Goal: Transaction & Acquisition: Purchase product/service

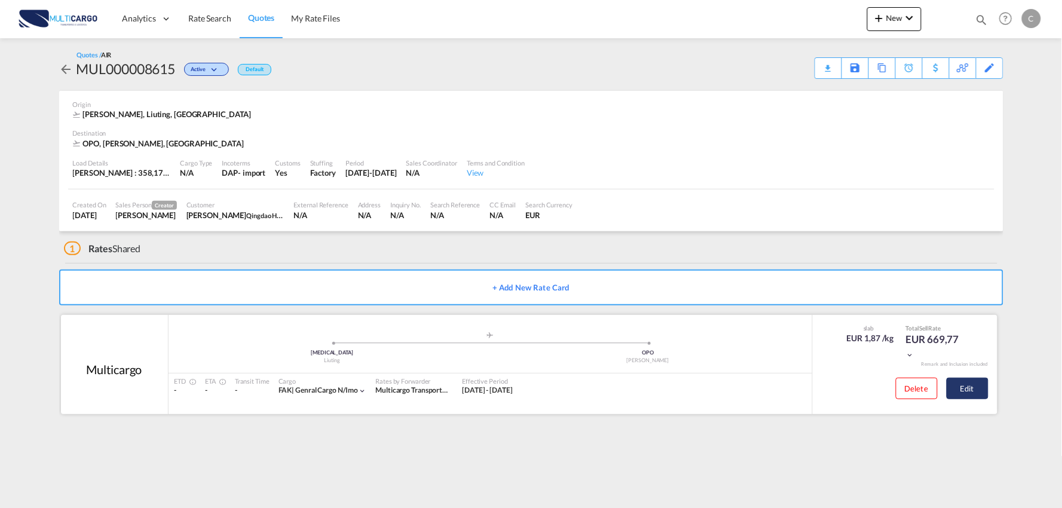
click at [977, 390] on button "Edit" at bounding box center [968, 389] width 42 height 22
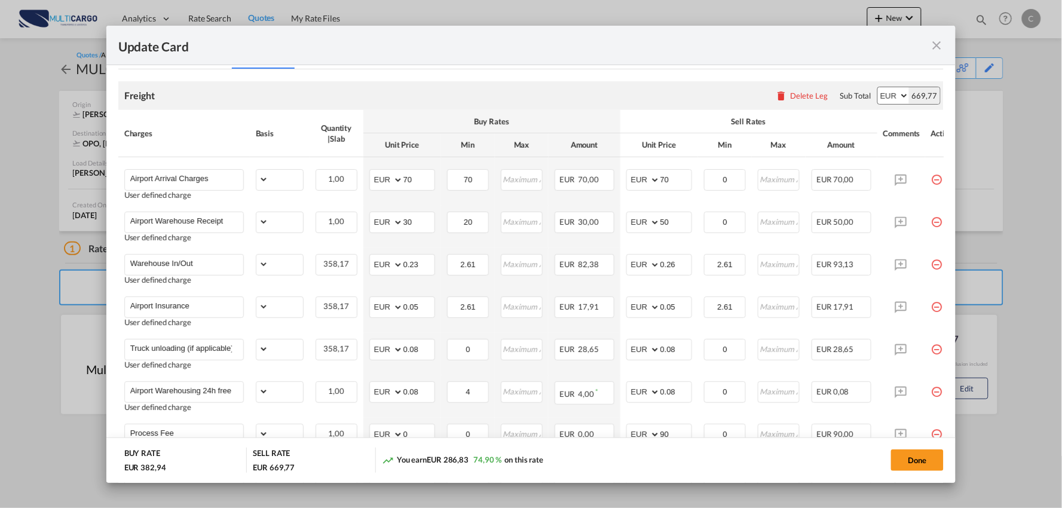
select select "per_bl"
select select "per_kg"
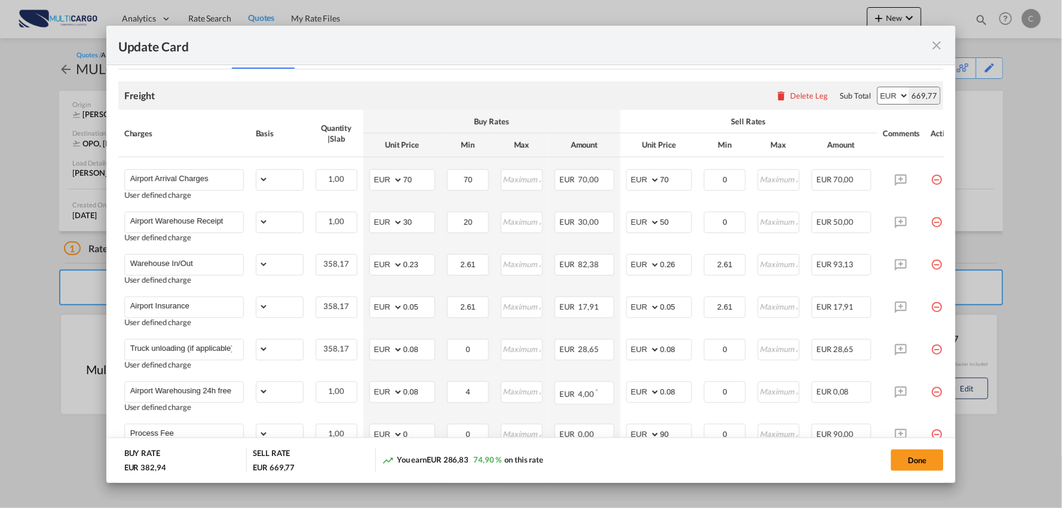
select select "per_shipment"
select select "per_bl"
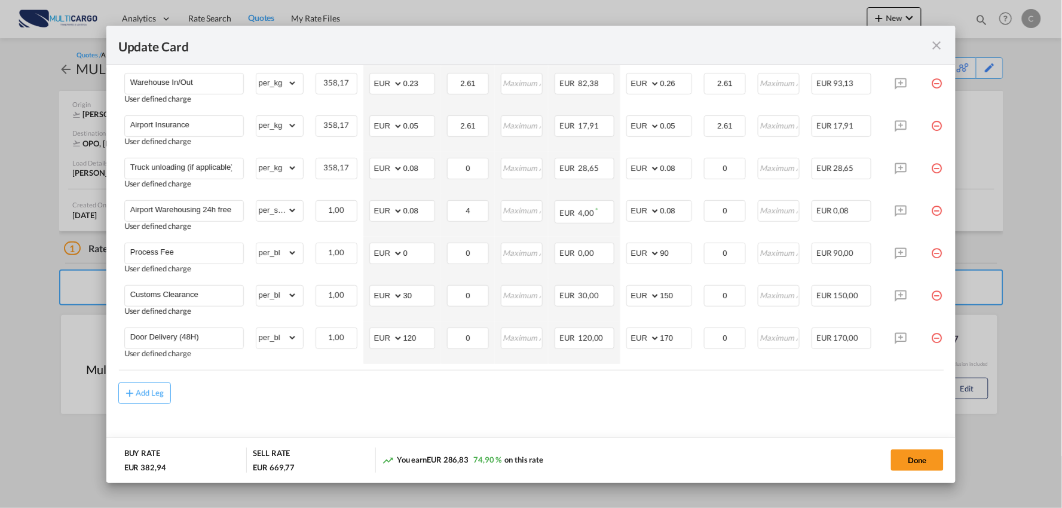
scroll to position [448, 0]
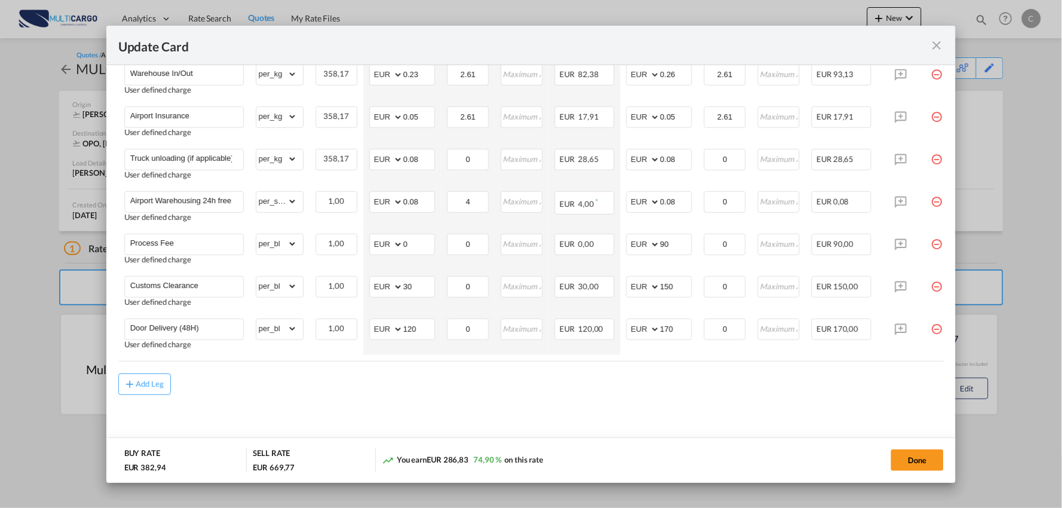
click at [494, 417] on md-content "Freight Please enter leg name Leg Name Already Exists Delete Leg Sub Total AED …" at bounding box center [531, 165] width 826 height 573
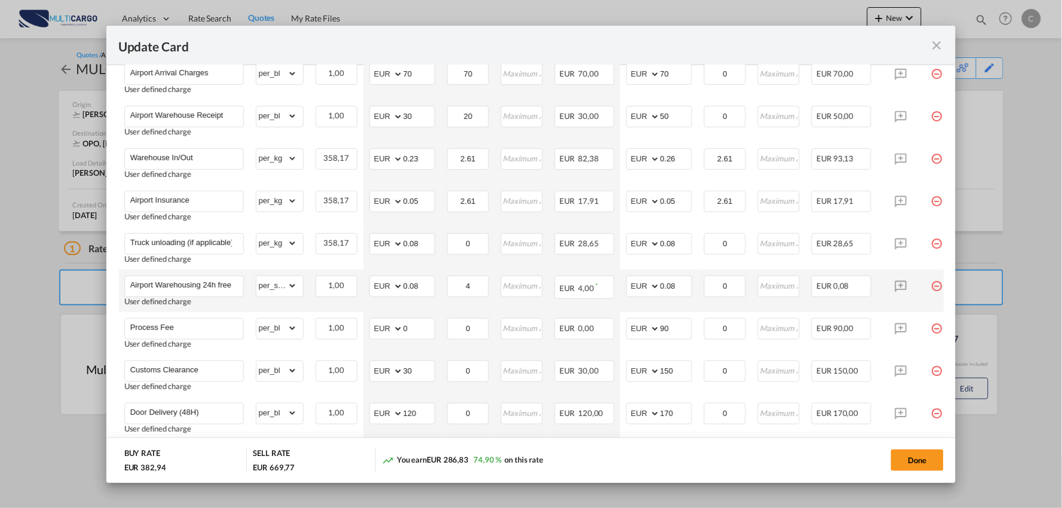
scroll to position [381, 0]
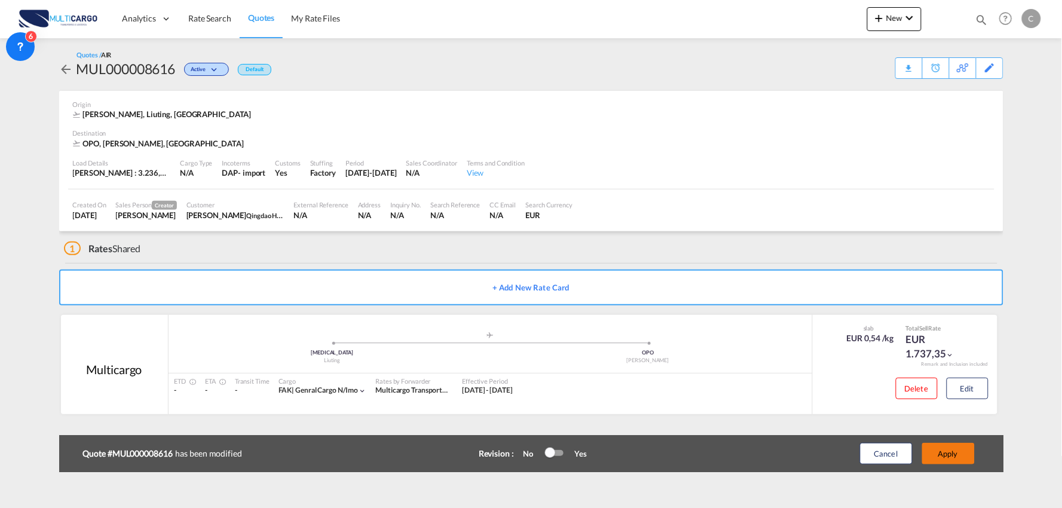
click at [965, 457] on button "Apply" at bounding box center [949, 454] width 53 height 22
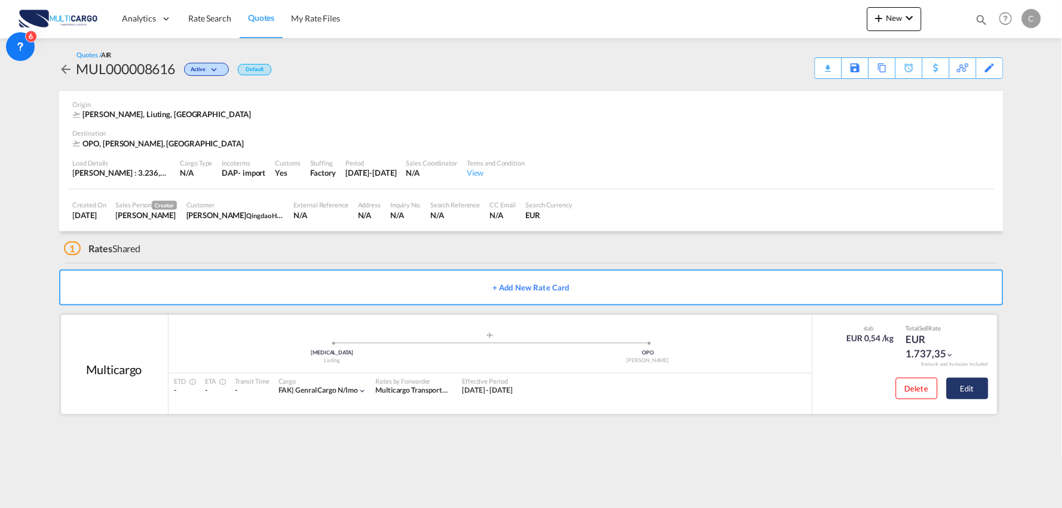
click at [979, 390] on button "Edit" at bounding box center [968, 389] width 42 height 22
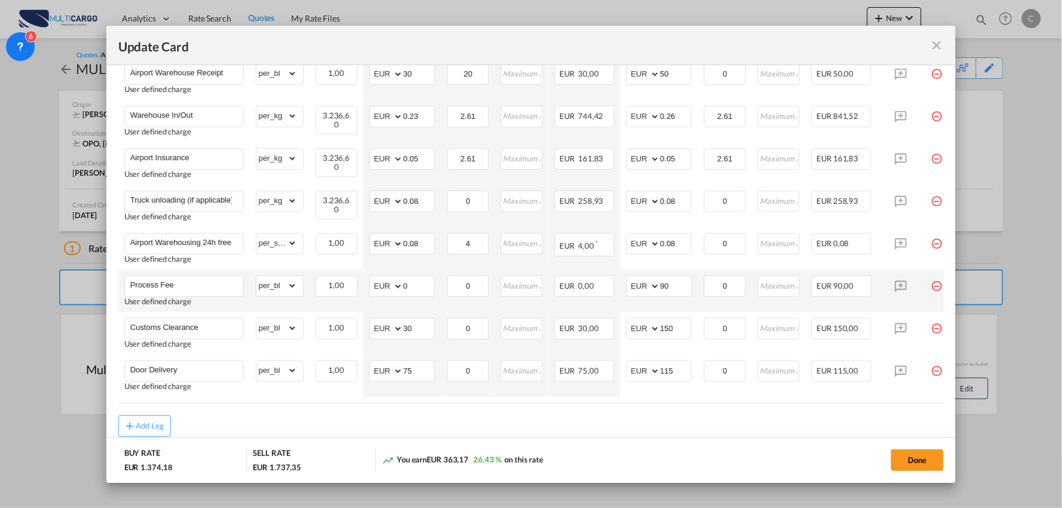
scroll to position [448, 0]
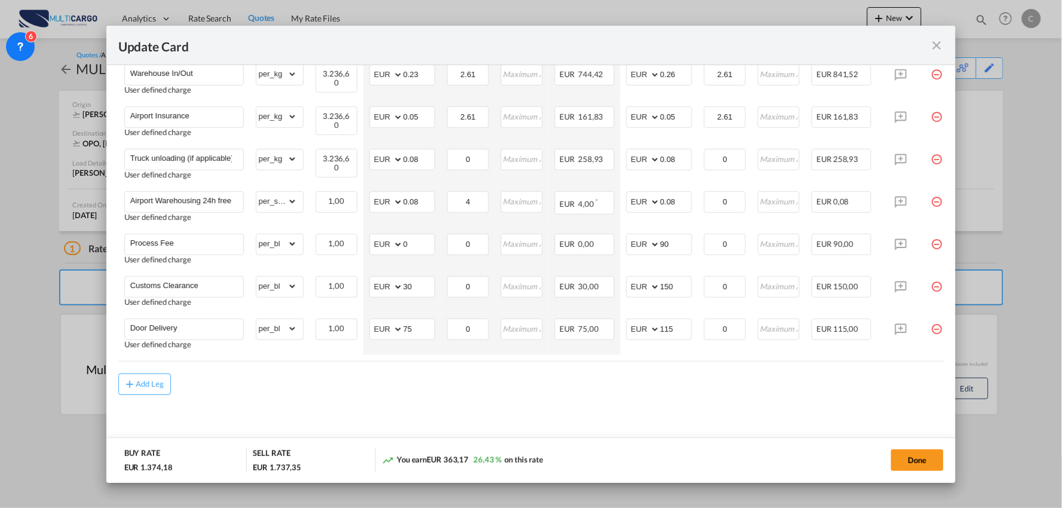
click at [347, 410] on md-content "Freight Please enter leg name Leg Name Already Exists Delete Leg Sub Total AED …" at bounding box center [531, 165] width 826 height 573
click at [362, 408] on md-content "Freight Please enter leg name Leg Name Already Exists Delete Leg Sub Total AED …" at bounding box center [531, 165] width 826 height 573
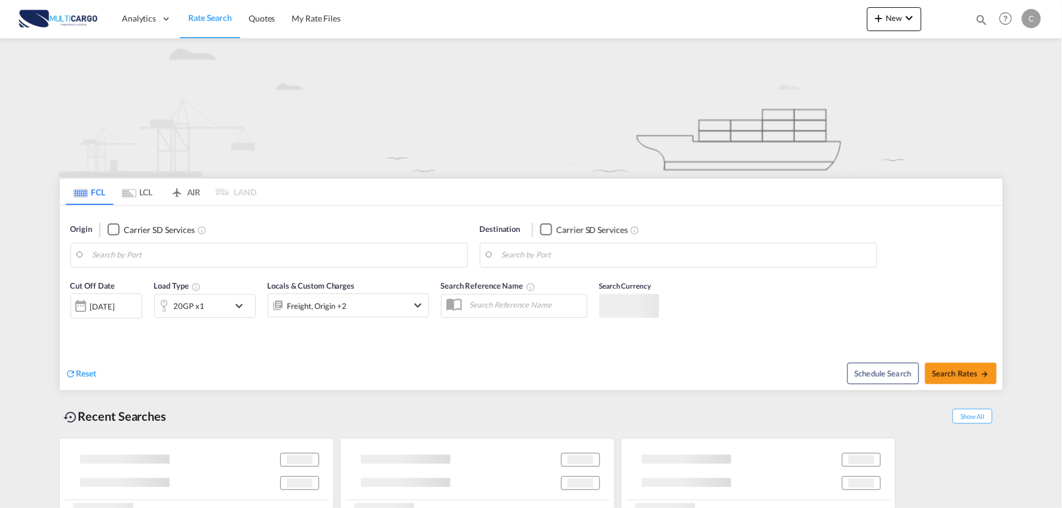
type input "Port of [GEOGRAPHIC_DATA], [GEOGRAPHIC_DATA], [GEOGRAPHIC_DATA]"
type input "Leixoes, Leixoes, PTLEI"
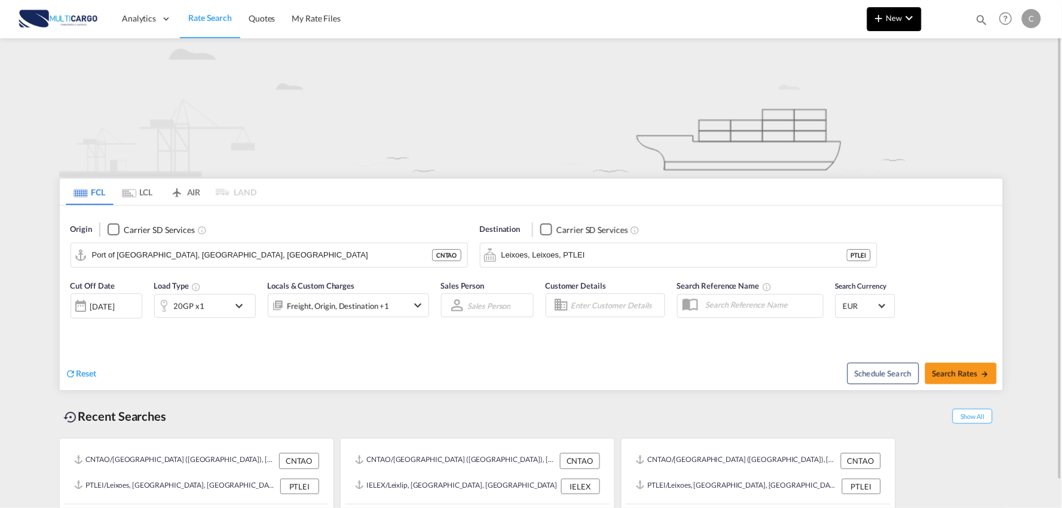
click at [885, 23] on md-icon "icon-plus 400-fg" at bounding box center [879, 18] width 14 height 14
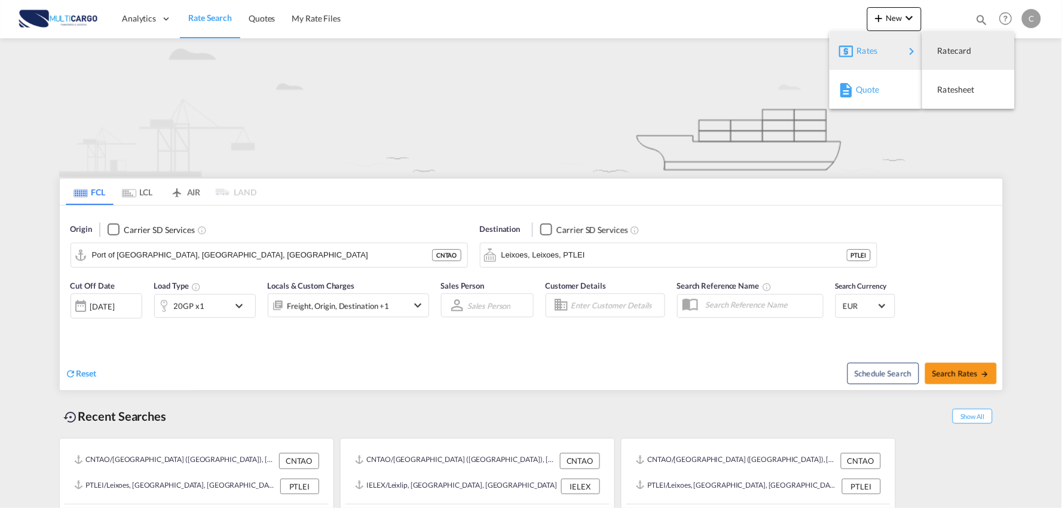
click at [869, 88] on span "Quote" at bounding box center [862, 90] width 13 height 24
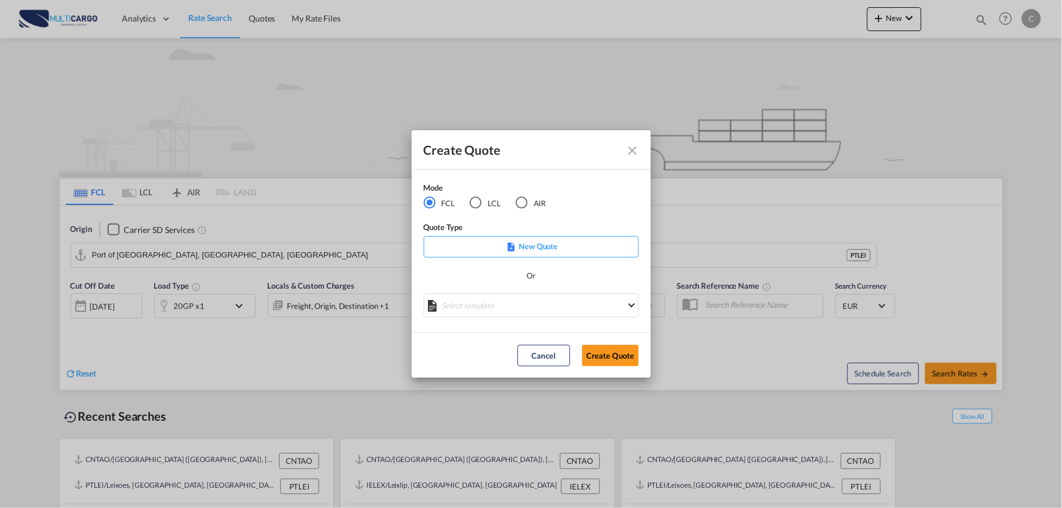
click at [529, 201] on md-radio-button "AIR" at bounding box center [531, 203] width 30 height 13
click at [531, 306] on md-select "Select template EXP EXW AIR 09/2025 Patricia Barroso | 12 Sep 2025 IMP_DAP_AIR …" at bounding box center [531, 306] width 215 height 24
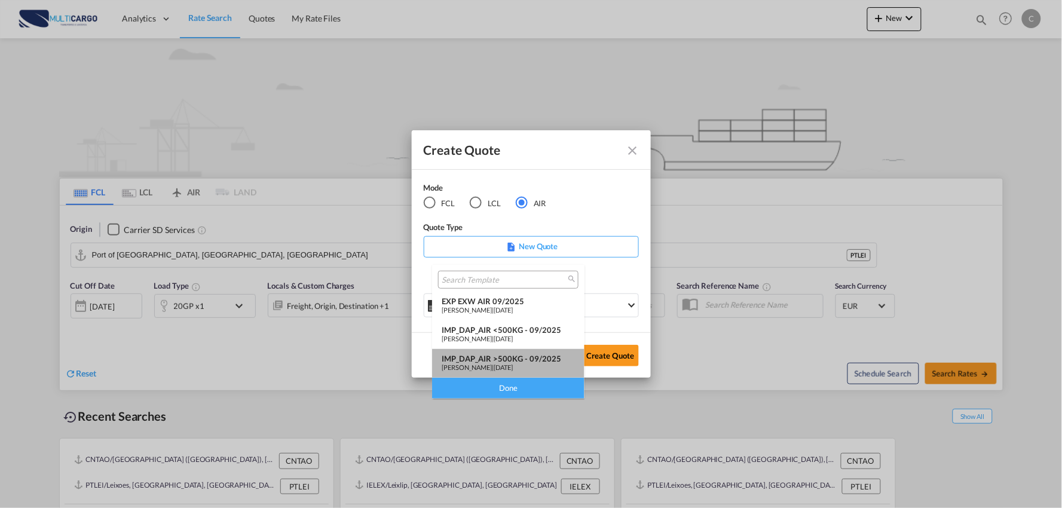
click at [542, 356] on div "IMP_DAP_AIR >500KG - 09/2025" at bounding box center [508, 359] width 133 height 10
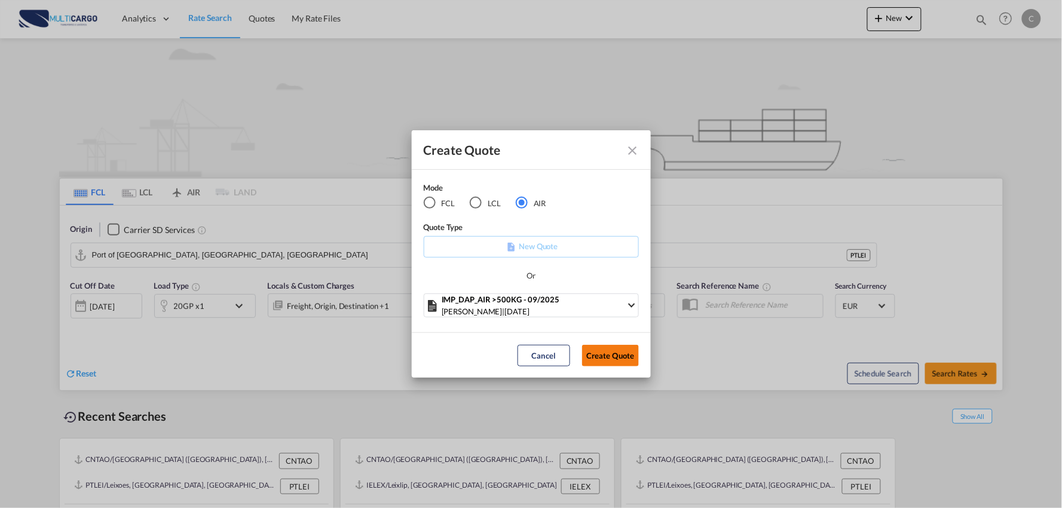
click at [610, 355] on button "Create Quote" at bounding box center [610, 356] width 57 height 22
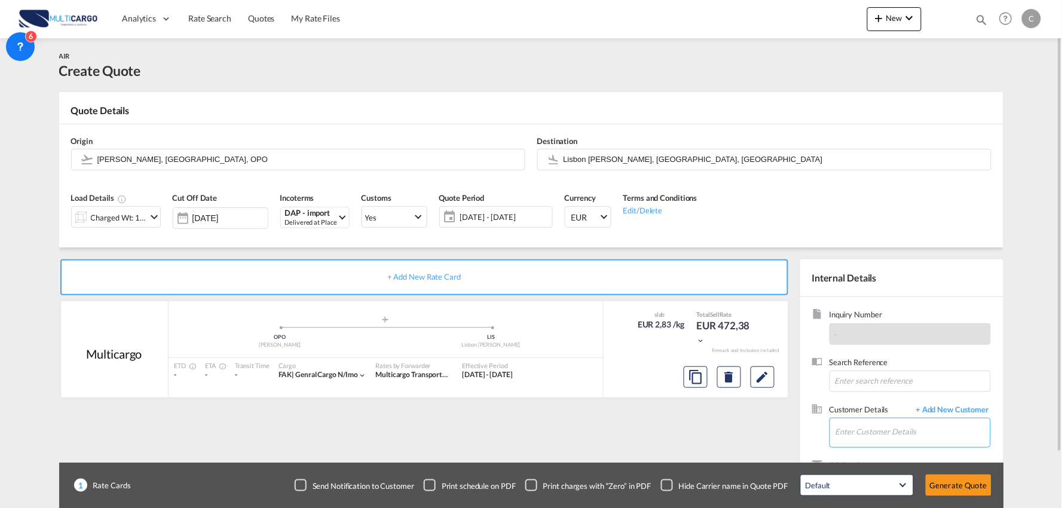
click at [947, 442] on input "Enter Customer Details" at bounding box center [913, 432] width 155 height 27
drag, startPoint x: 863, startPoint y: 430, endPoint x: 853, endPoint y: 429, distance: 9.6
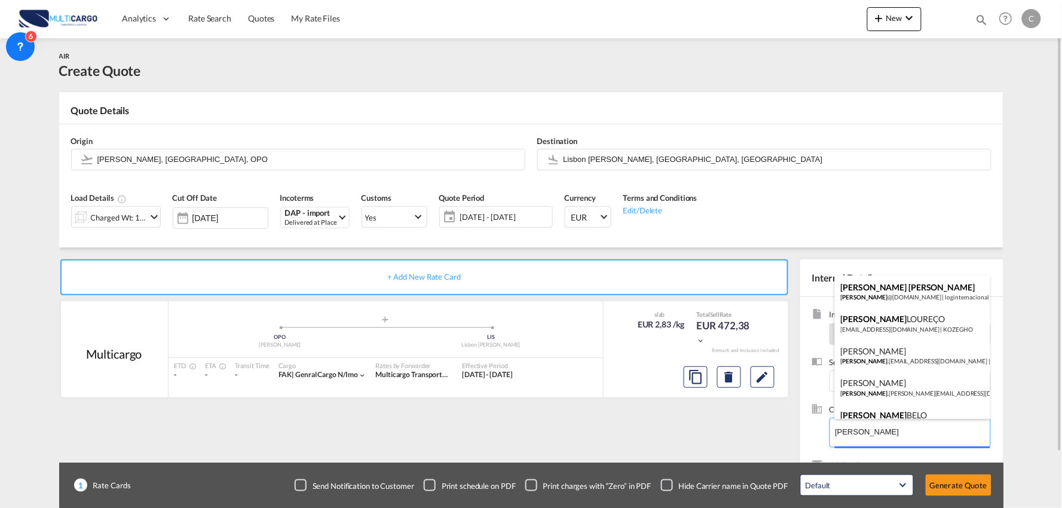
drag, startPoint x: 863, startPoint y: 432, endPoint x: 831, endPoint y: 429, distance: 32.5
click at [831, 429] on body "Analytics Reports Dashboard Rate Search Quotes My Rate Files Analytics" at bounding box center [531, 254] width 1062 height 508
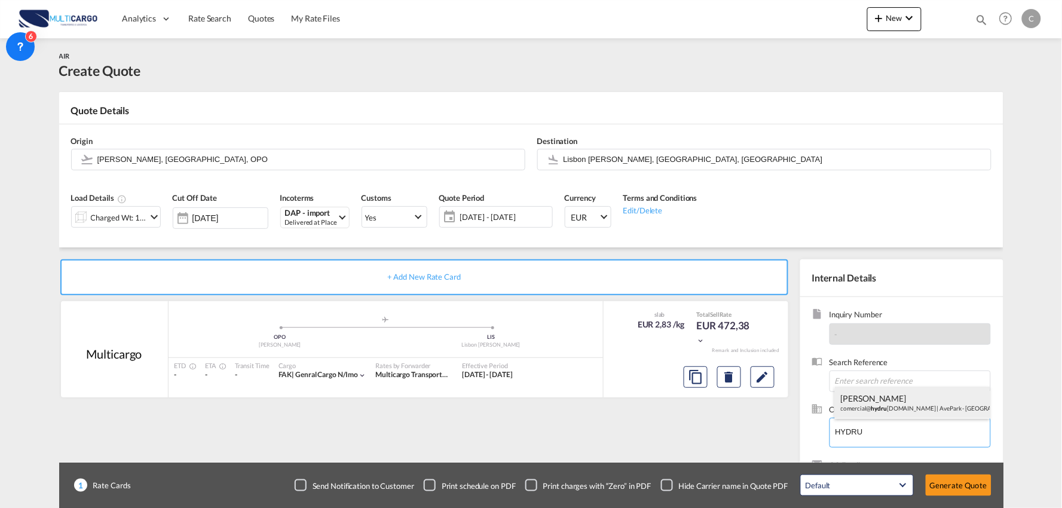
click at [888, 405] on div "Rui Salgado comercial@ hydru medical.pt | AvePark - Parque de Ciência e Tecnolo…" at bounding box center [912, 403] width 155 height 32
type input "AvePark - Parque de Ciência e Tecnologia,, Rui Salgado, comercial@hydrumedical.…"
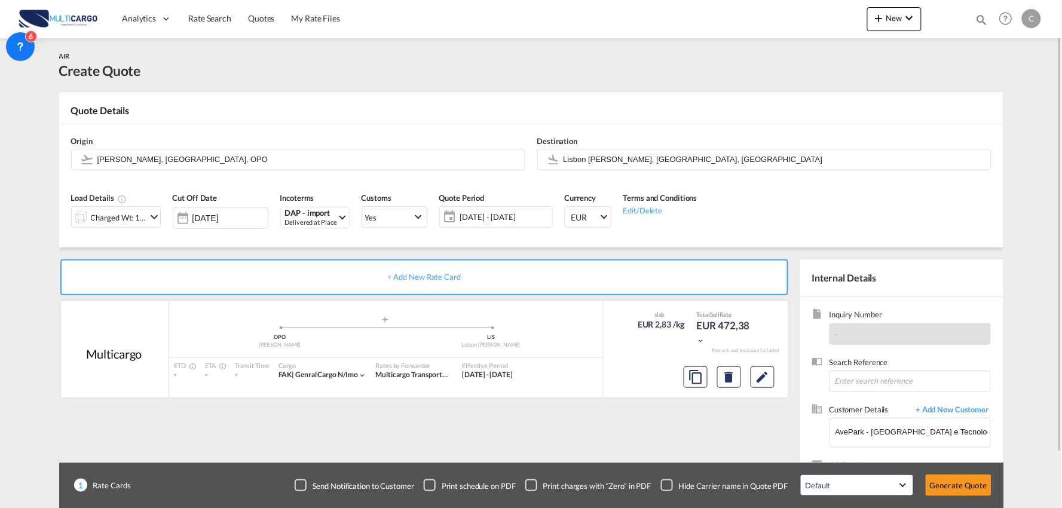
drag, startPoint x: 667, startPoint y: 482, endPoint x: 604, endPoint y: 422, distance: 87.1
click at [667, 482] on div "Checkbox No Ink" at bounding box center [667, 485] width 12 height 12
click at [599, 420] on div "+ Add New Rate Card Multicargo added by you .a{fill:#aaa8ad;} .a{fill:#aaa8ad;}…" at bounding box center [426, 384] width 735 height 250
click at [584, 156] on input "Lisbon Portela, Lisbon, LIS" at bounding box center [774, 159] width 421 height 21
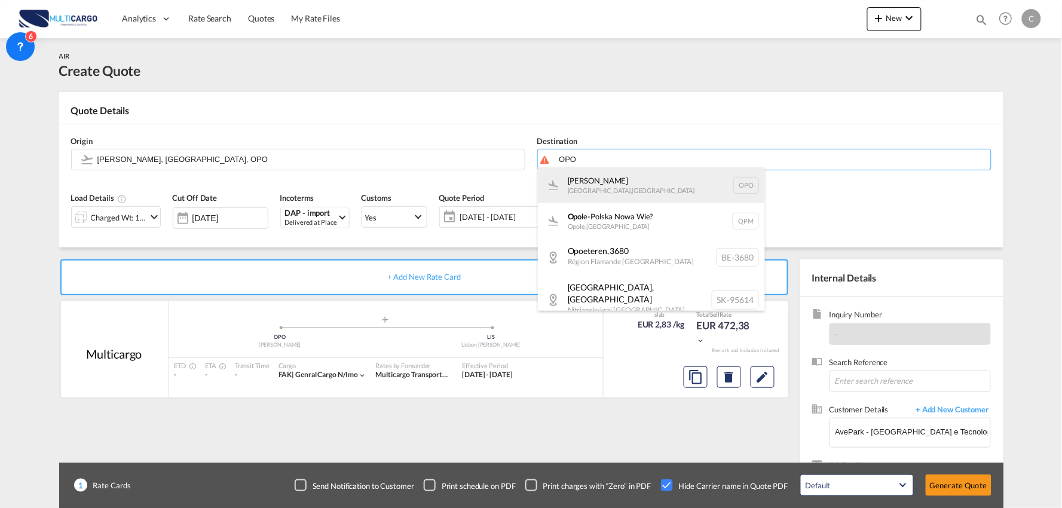
click at [625, 184] on div "Francisco de Sá Carneiro Porto , Portugal OPO" at bounding box center [651, 185] width 227 height 36
type input "Francisco de Sá Carneiro, Porto, OPO"
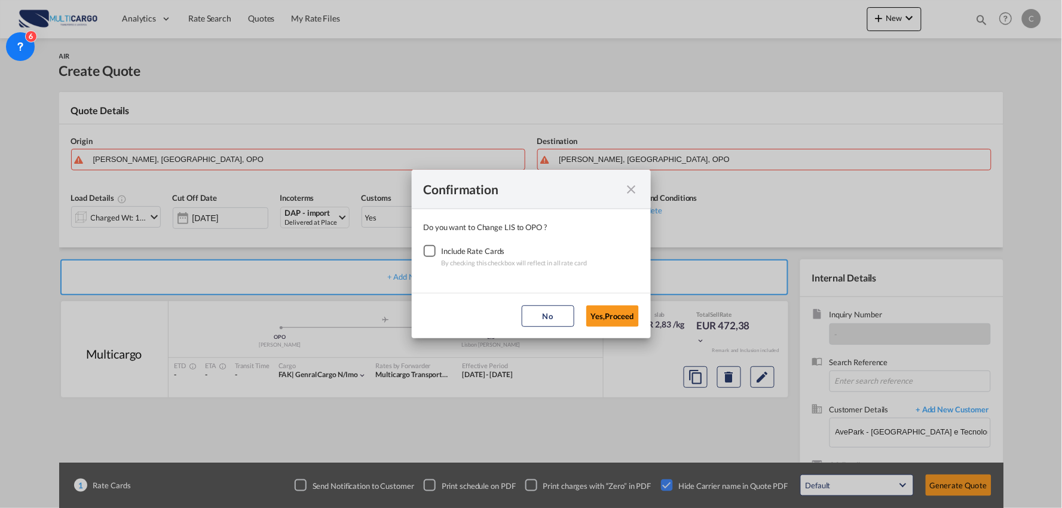
click at [432, 251] on div "Checkbox No Ink" at bounding box center [430, 251] width 12 height 12
click at [610, 317] on button "Yes,Proceed" at bounding box center [613, 317] width 53 height 22
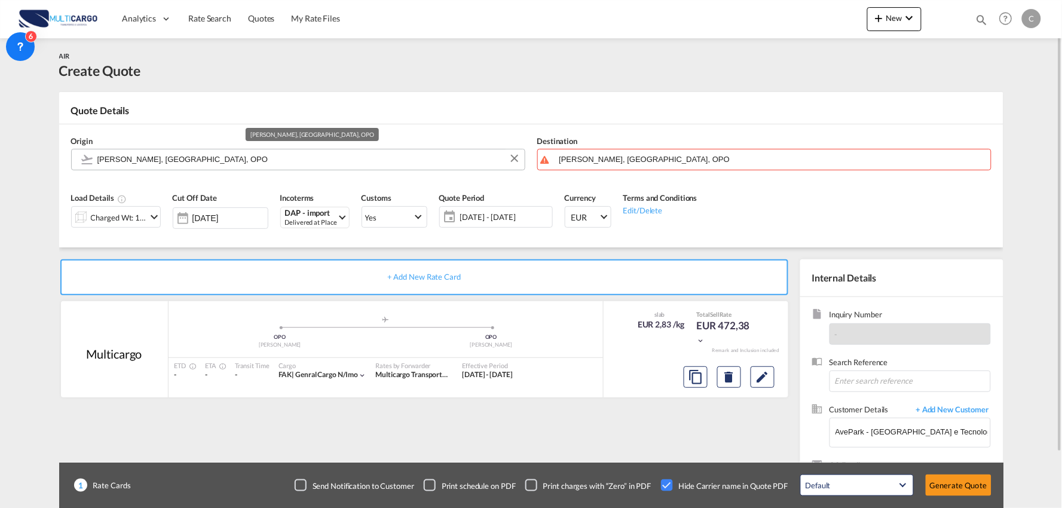
click at [173, 157] on input "Francisco de Sá Carneiro, Porto, OPO" at bounding box center [307, 159] width 421 height 21
click at [230, 158] on input "Francisco de Sá Carneiro, Porto, OPO" at bounding box center [307, 159] width 421 height 21
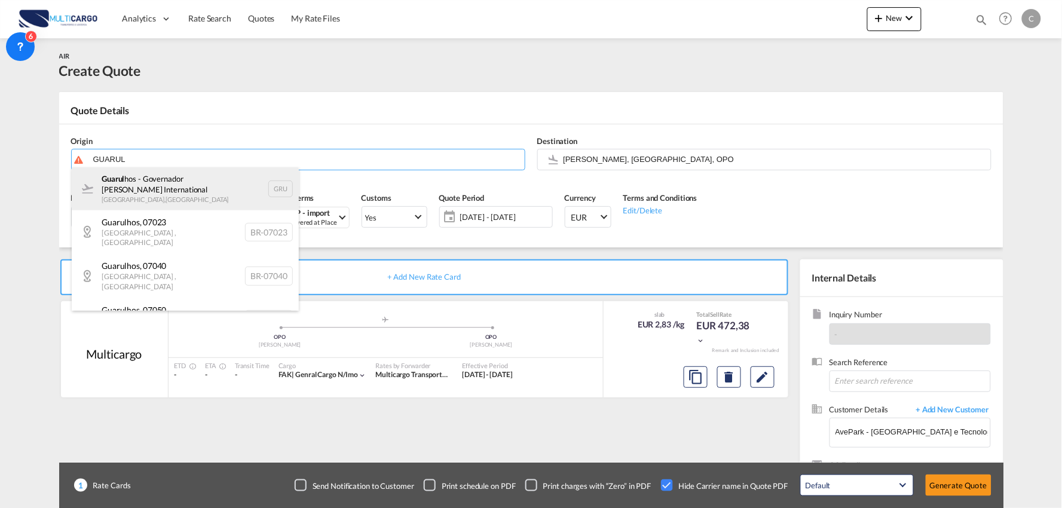
click at [162, 185] on div "Guarul hos - Governador André Franco Montoro International São Paulo , Brazil G…" at bounding box center [185, 188] width 227 height 43
type input "Guarulhos - Governador André Franco Montoro International, São Paulo, GRU"
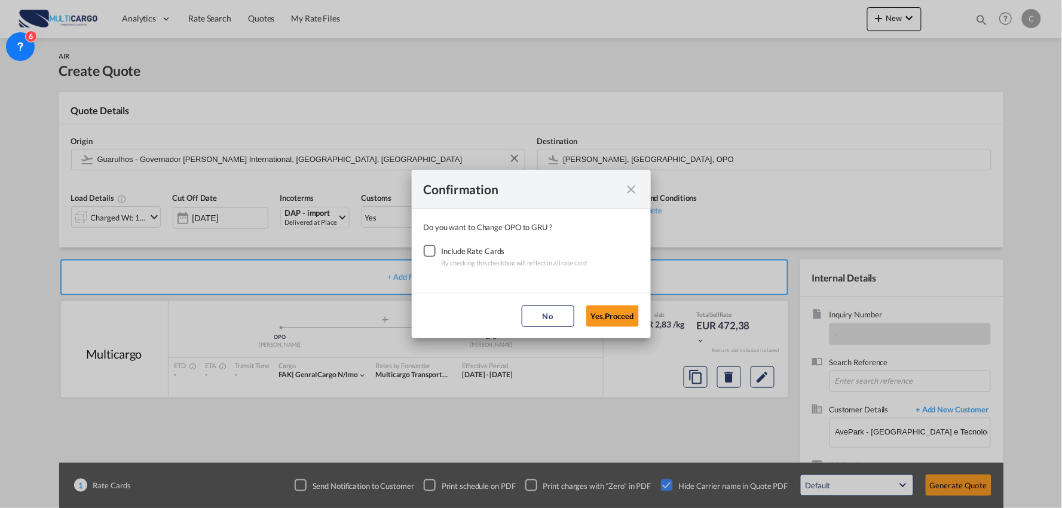
click at [427, 253] on div "Checkbox No Ink" at bounding box center [430, 251] width 12 height 12
click at [622, 313] on button "Yes,Proceed" at bounding box center [613, 317] width 53 height 22
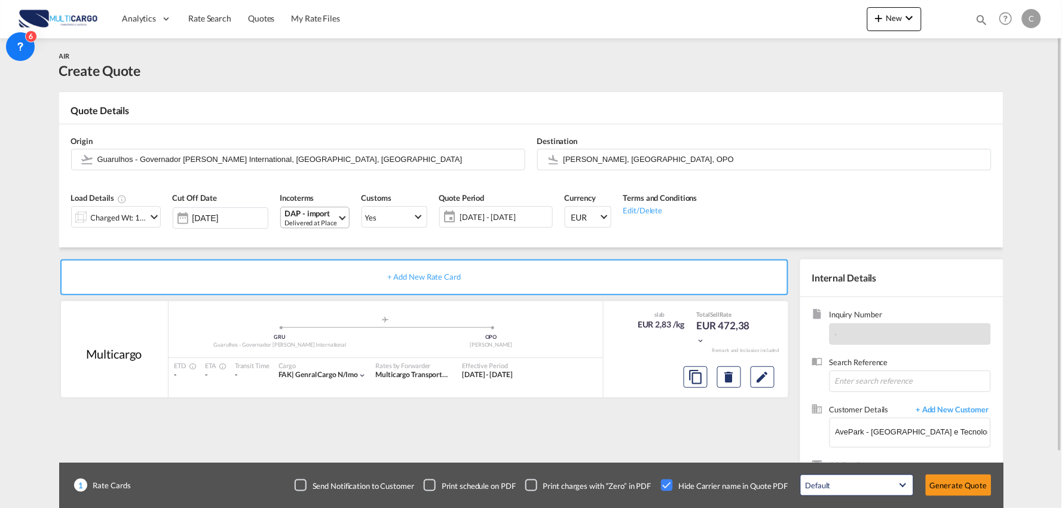
click at [306, 218] on div "Delivered at Place" at bounding box center [311, 222] width 52 height 9
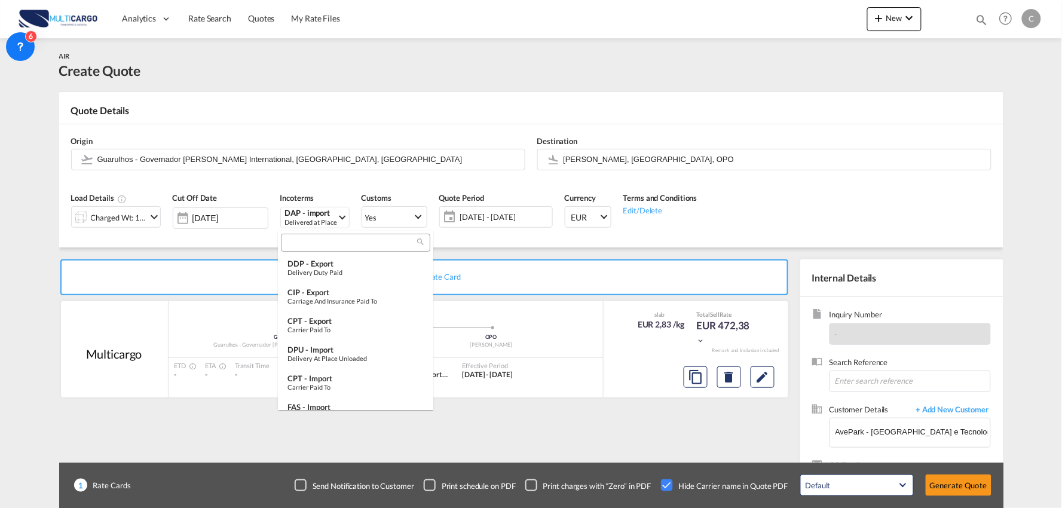
scroll to position [149, 0]
click at [317, 247] on input "search" at bounding box center [351, 243] width 133 height 11
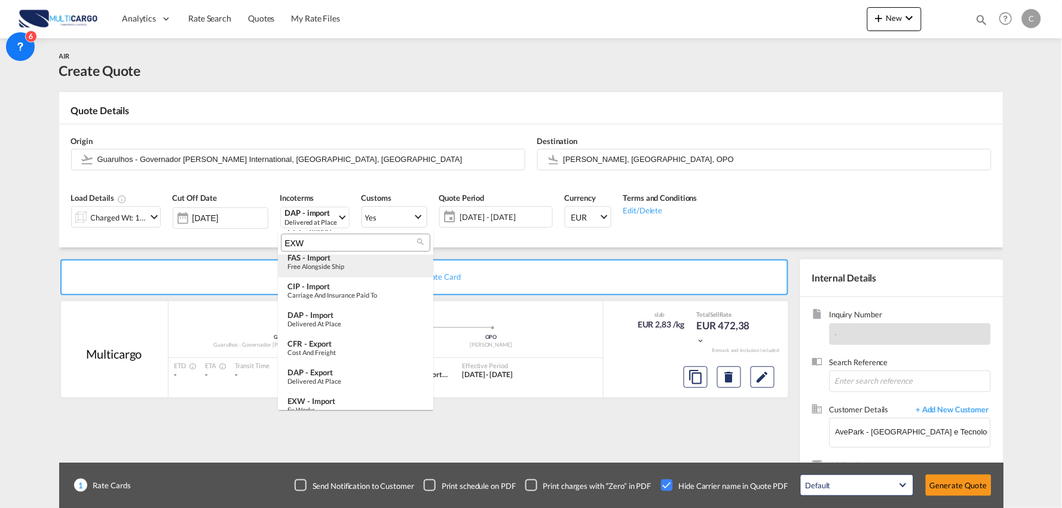
scroll to position [0, 0]
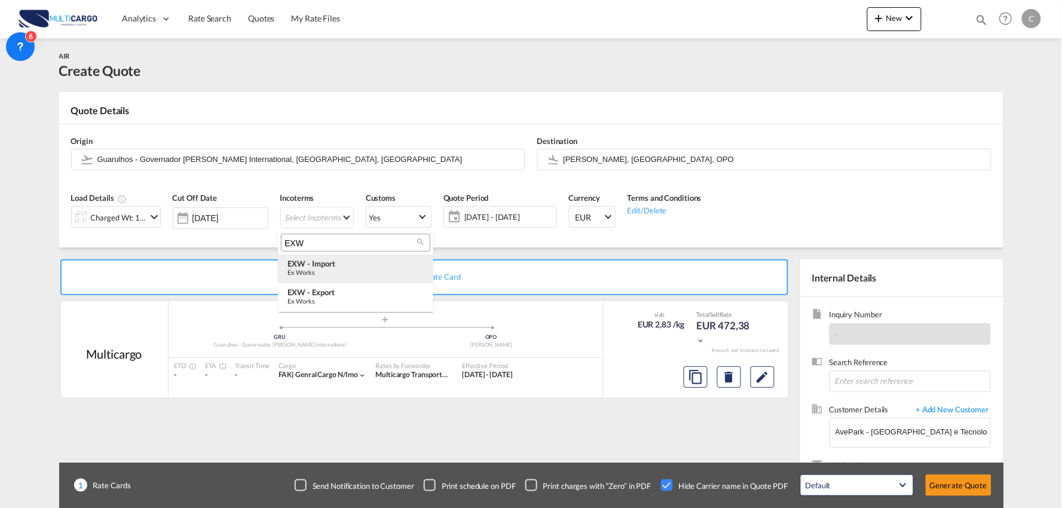
type input "EXW"
click at [330, 269] on div "Ex Works" at bounding box center [356, 272] width 136 height 8
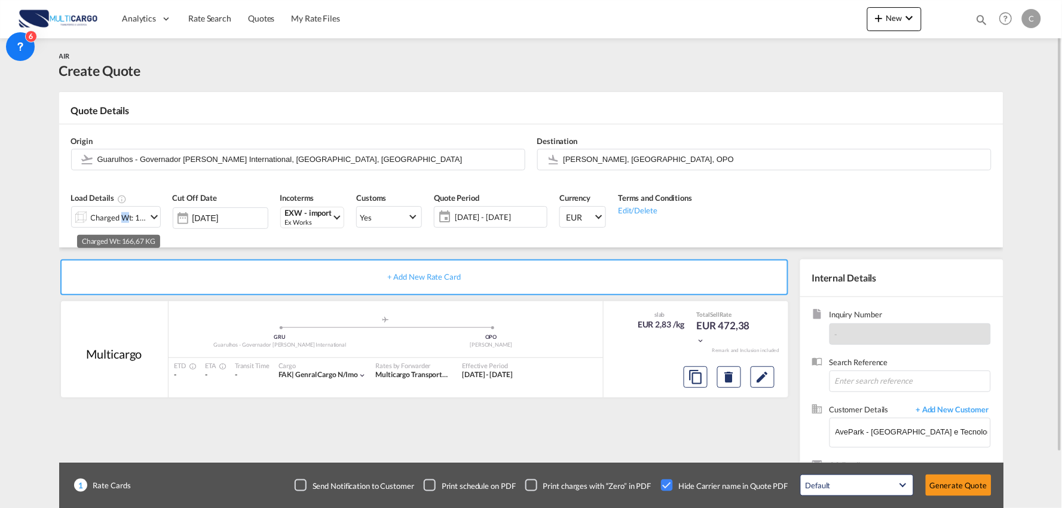
click at [120, 218] on div "Charged Wt: 166,67 KG" at bounding box center [119, 217] width 56 height 17
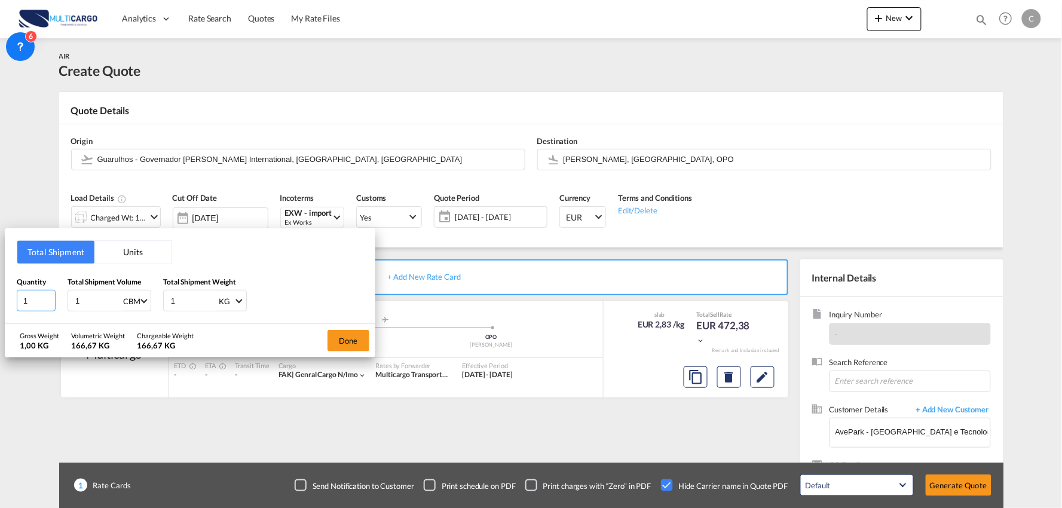
drag, startPoint x: 22, startPoint y: 296, endPoint x: 4, endPoint y: 298, distance: 18.0
click at [4, 298] on div "Total Shipment Units Quantity 1 Total Shipment Volume 1 CBM CBM CFT KG LB Total…" at bounding box center [531, 254] width 1062 height 508
drag, startPoint x: 22, startPoint y: 306, endPoint x: 0, endPoint y: 306, distance: 21.5
click at [6, 306] on div "Total Shipment Units Quantity 1 Total Shipment Volume 1 CBM CBM CFT KG LB Total…" at bounding box center [190, 276] width 371 height 96
type input "2"
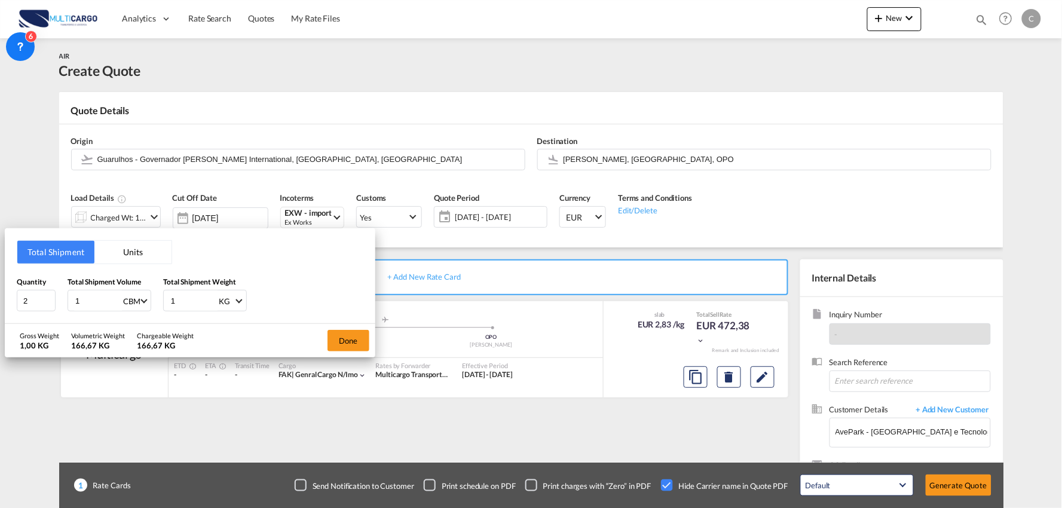
drag, startPoint x: 78, startPoint y: 300, endPoint x: 70, endPoint y: 301, distance: 7.9
click at [70, 301] on div "1 CBM CBM CFT KG LB" at bounding box center [110, 301] width 84 height 22
click at [102, 299] on input "1" at bounding box center [98, 301] width 48 height 20
click at [55, 303] on div "Quantity 2 Total Shipment Volume 1 CBM CBM CFT KG LB Total Shipment Weight 1 KG…" at bounding box center [190, 294] width 347 height 36
type input "2"
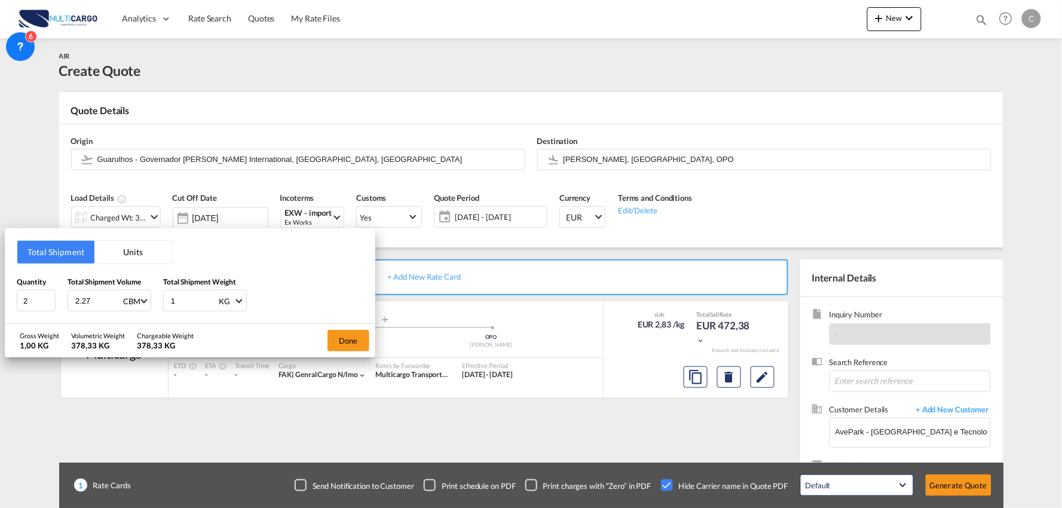
type input "2.27"
drag, startPoint x: 192, startPoint y: 303, endPoint x: 158, endPoint y: 305, distance: 34.2
click at [158, 305] on div "Quantity 2 Total Shipment Volume 2.27 CBM CBM CFT KG LB Total Shipment Weight 1…" at bounding box center [190, 294] width 347 height 36
type input "176.500"
click at [349, 345] on button "Done" at bounding box center [349, 341] width 42 height 22
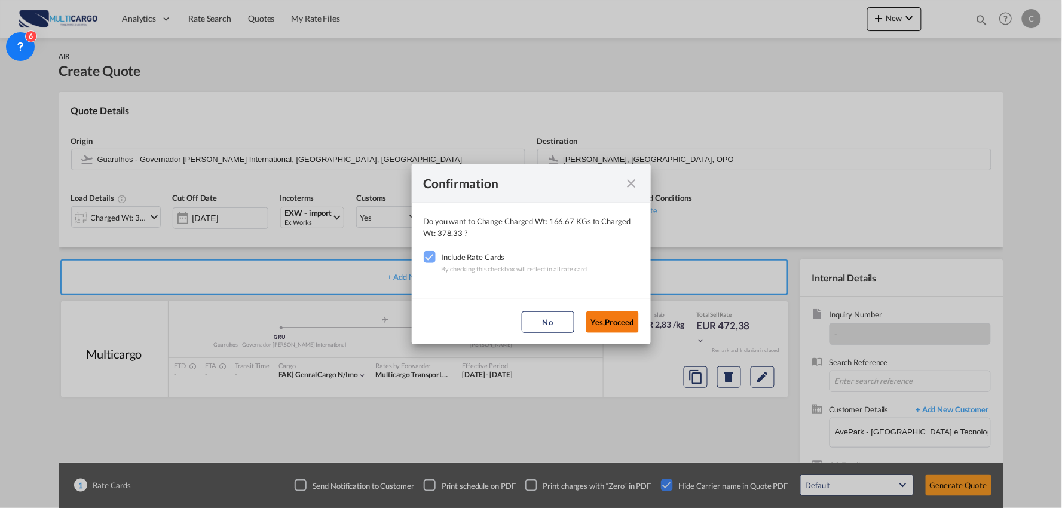
click at [615, 321] on button "Yes,Proceed" at bounding box center [613, 322] width 53 height 22
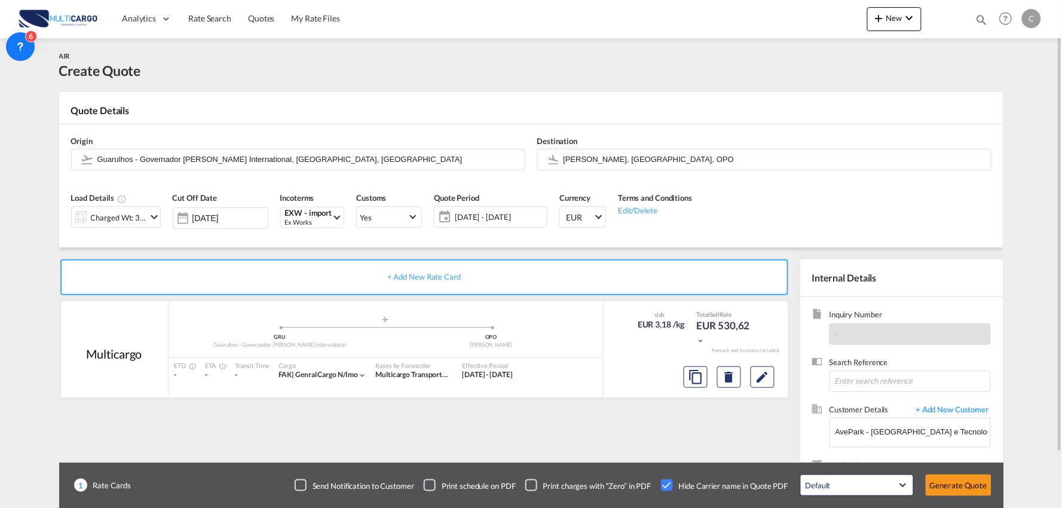
click at [127, 214] on div "Charged Wt: 378,33 KG" at bounding box center [119, 217] width 56 height 17
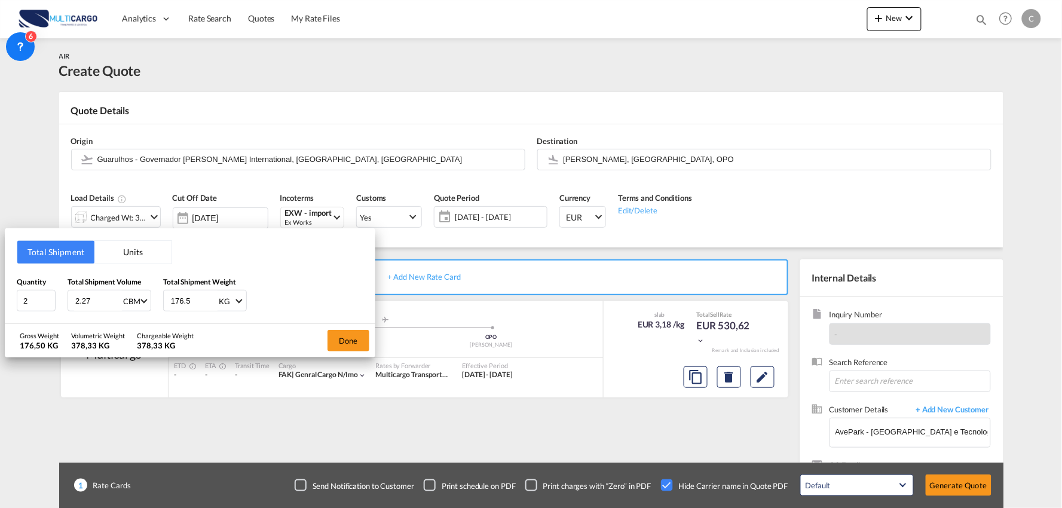
drag, startPoint x: 106, startPoint y: 298, endPoint x: 109, endPoint y: 290, distance: 8.6
click at [105, 298] on input "2.27" at bounding box center [98, 301] width 48 height 20
type input "2.277"
click at [344, 345] on button "Done" at bounding box center [349, 341] width 42 height 22
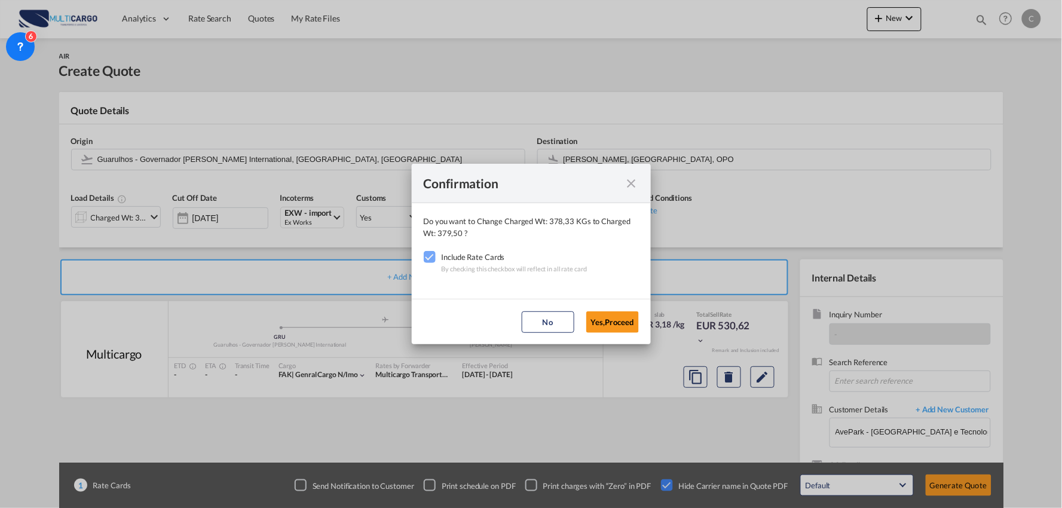
click at [627, 323] on button "Yes,Proceed" at bounding box center [613, 322] width 53 height 22
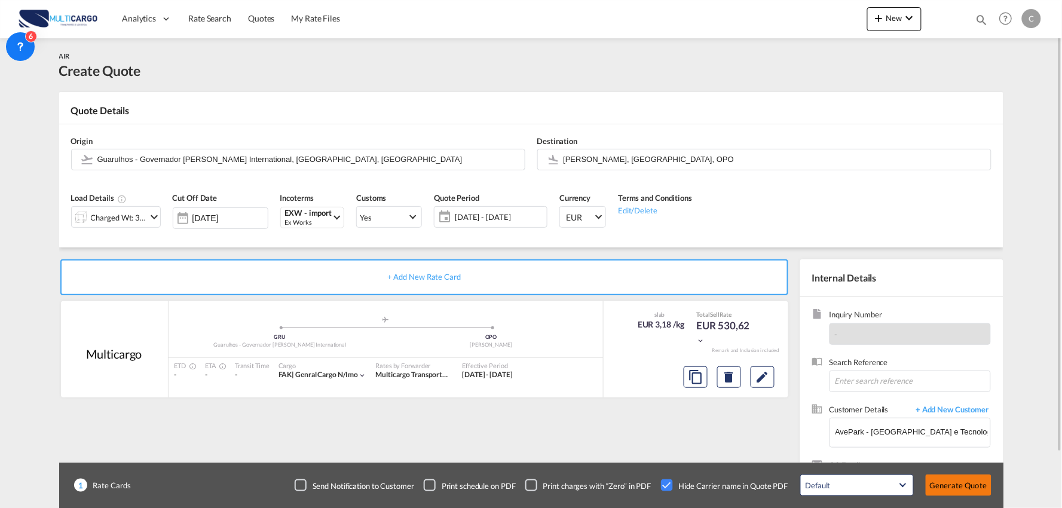
click at [954, 486] on button "Generate Quote" at bounding box center [959, 486] width 66 height 22
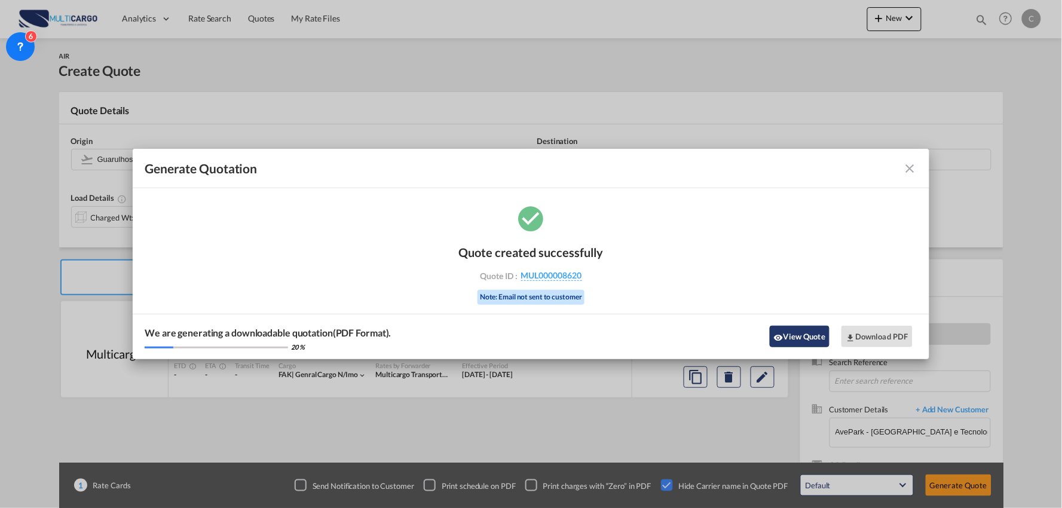
click at [811, 335] on button "View Quote" at bounding box center [800, 337] width 60 height 22
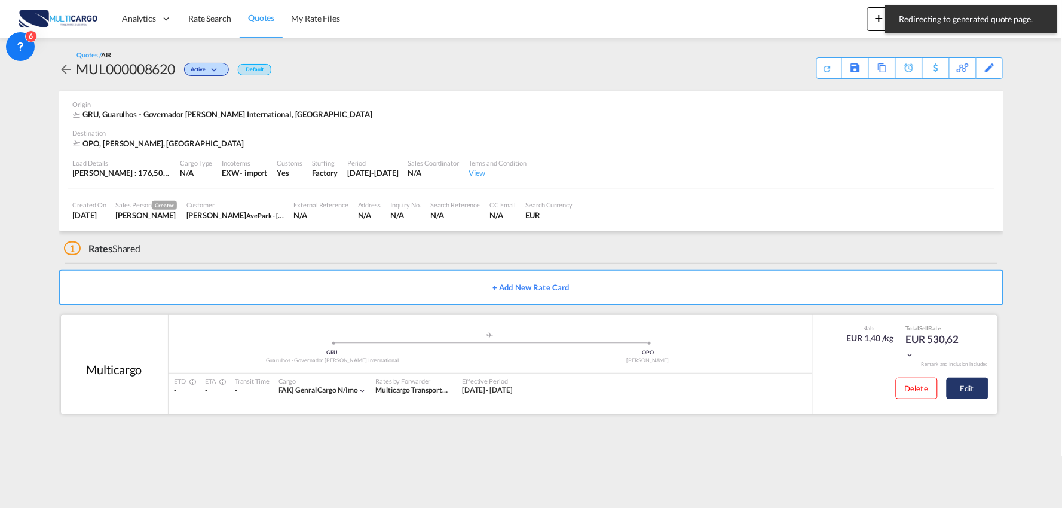
click at [969, 387] on button "Edit" at bounding box center [968, 389] width 42 height 22
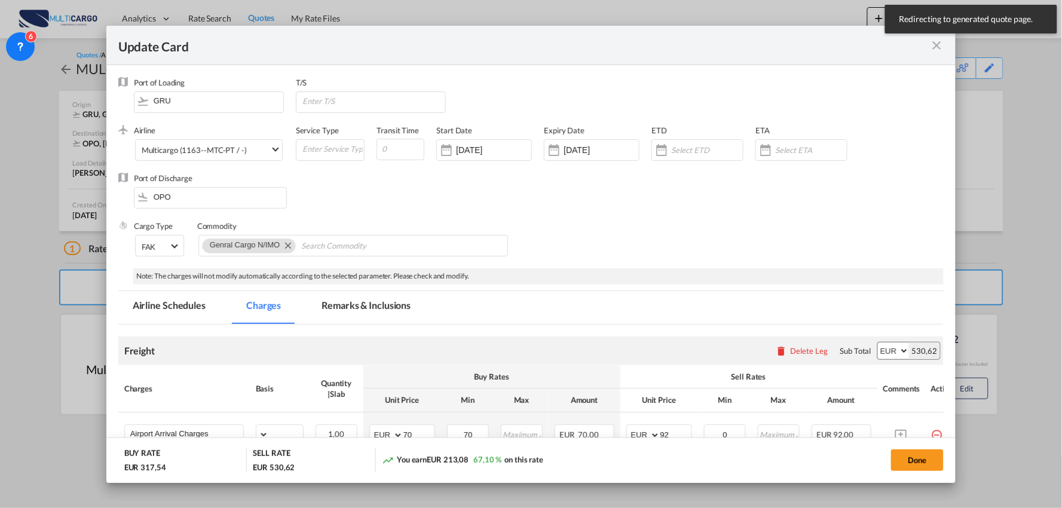
select select "per_bl"
select select "per_kg"
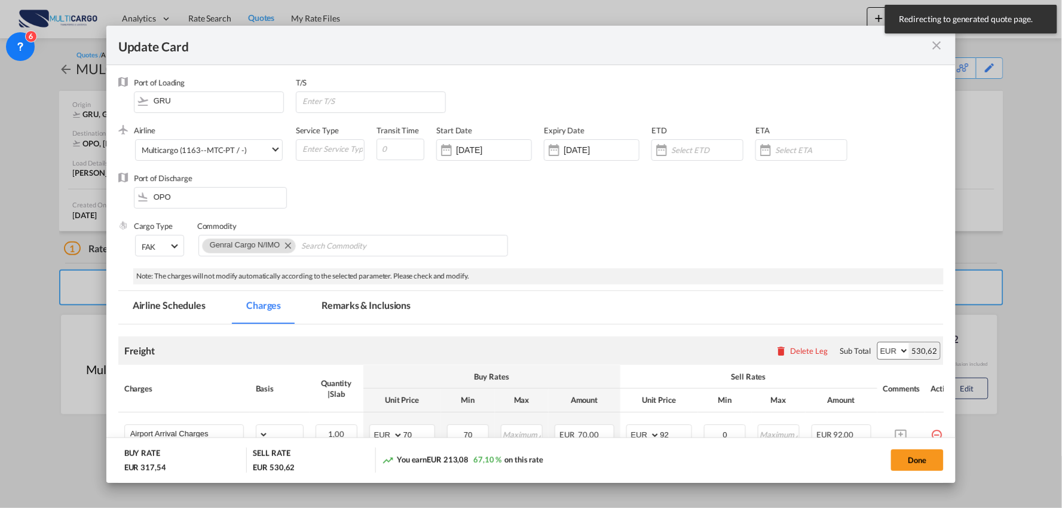
select select "per_shipment"
select select "per_bl"
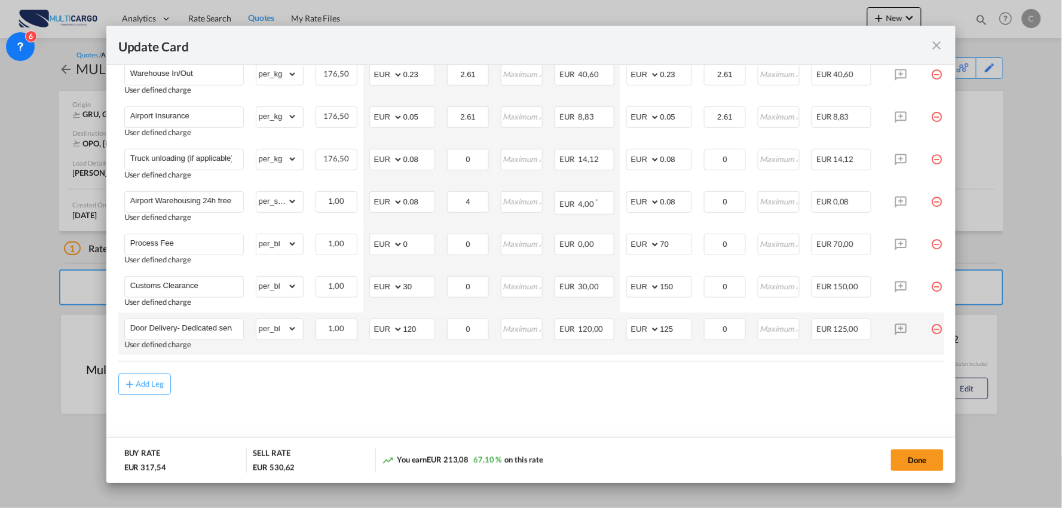
scroll to position [448, 0]
click at [157, 378] on button "Add Leg" at bounding box center [144, 385] width 53 height 22
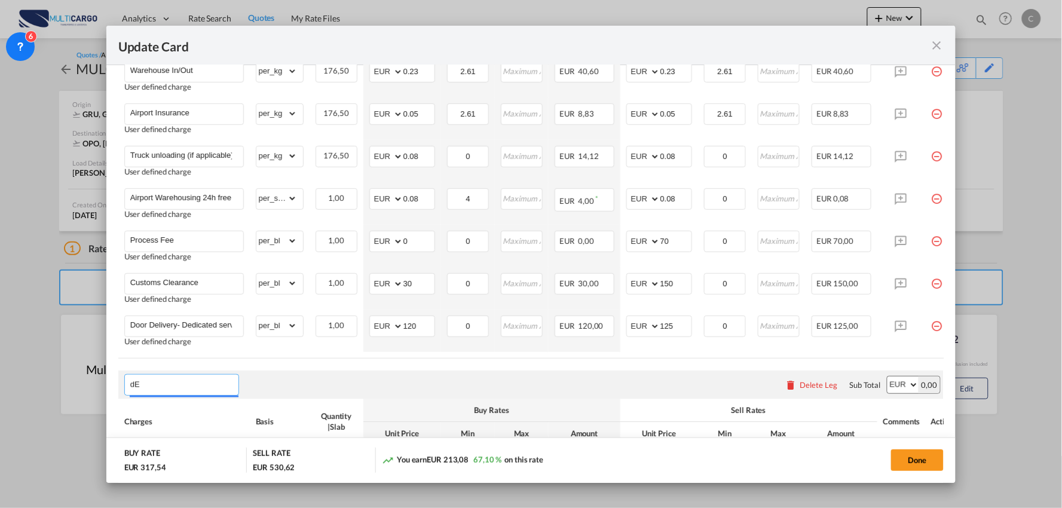
type input "d"
type input "Frete Aereo"
click at [286, 404] on th "Basis" at bounding box center [280, 422] width 60 height 47
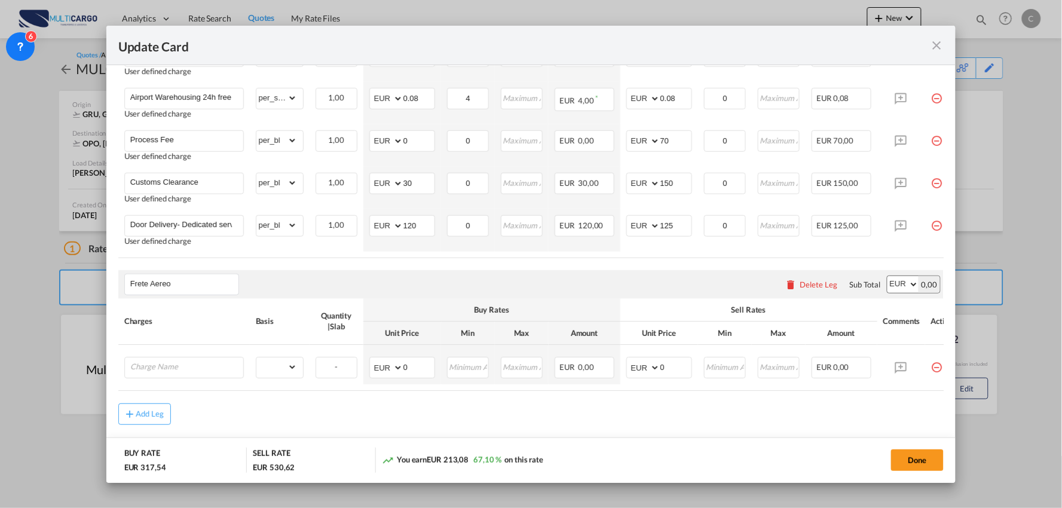
scroll to position [581, 0]
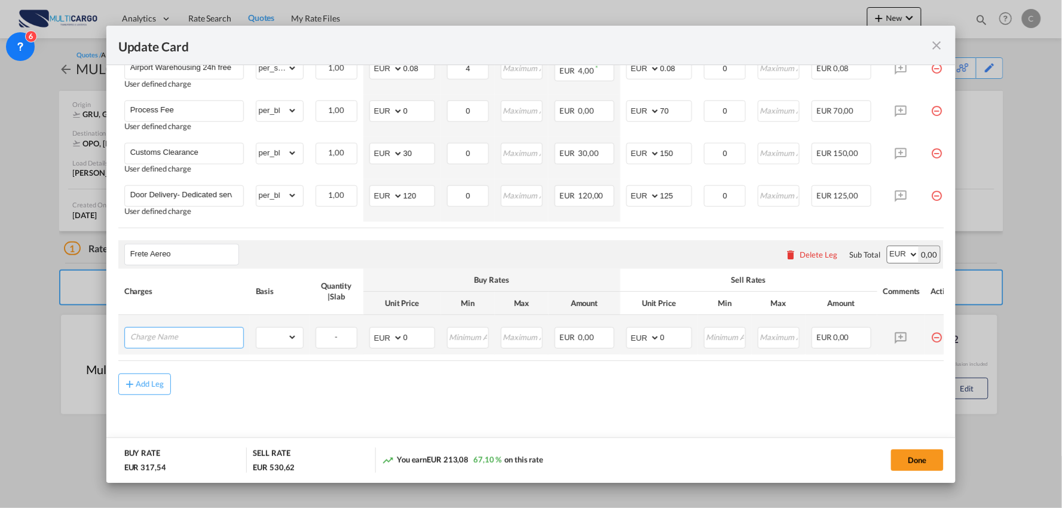
click at [171, 336] on input "Charge Name" at bounding box center [186, 337] width 113 height 18
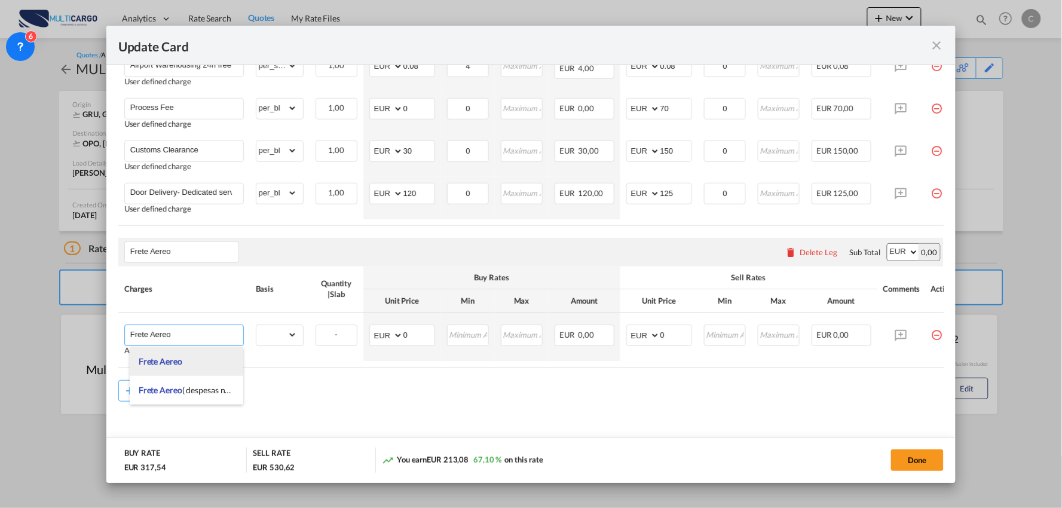
type input "Frete Aereo"
click at [187, 362] on li "Frete Aereo" at bounding box center [187, 361] width 114 height 29
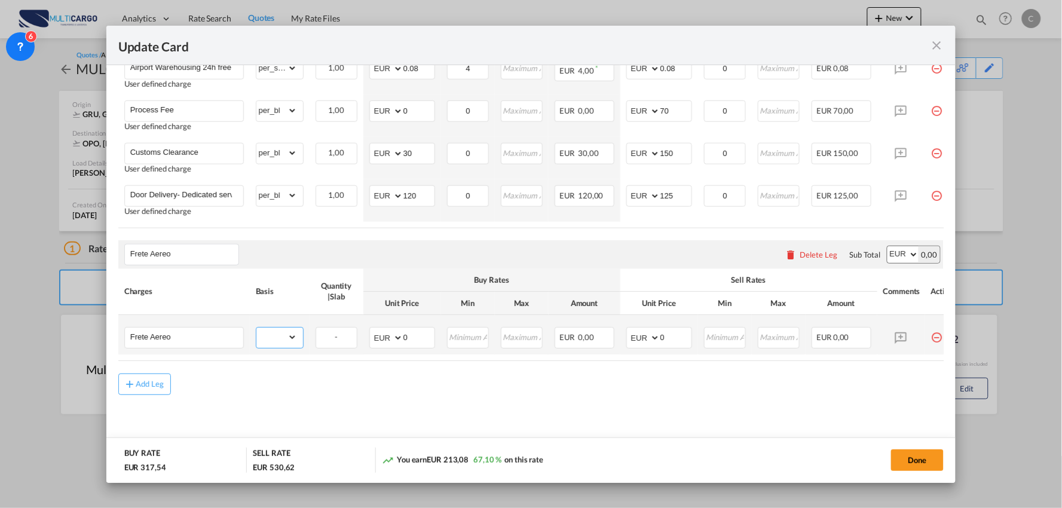
click at [277, 344] on select "gross_weight volumetric_weight per_shipment per_bl per_km per_hawb per_kg per_p…" at bounding box center [276, 337] width 41 height 19
select select "chargeable_weight"
click at [256, 329] on select "gross_weight volumetric_weight per_shipment per_bl per_km per_hawb per_kg per_p…" at bounding box center [276, 337] width 41 height 19
click at [361, 395] on div "Add Leg" at bounding box center [531, 385] width 826 height 22
click at [462, 338] on input "Update CardPort of ..." at bounding box center [468, 337] width 40 height 18
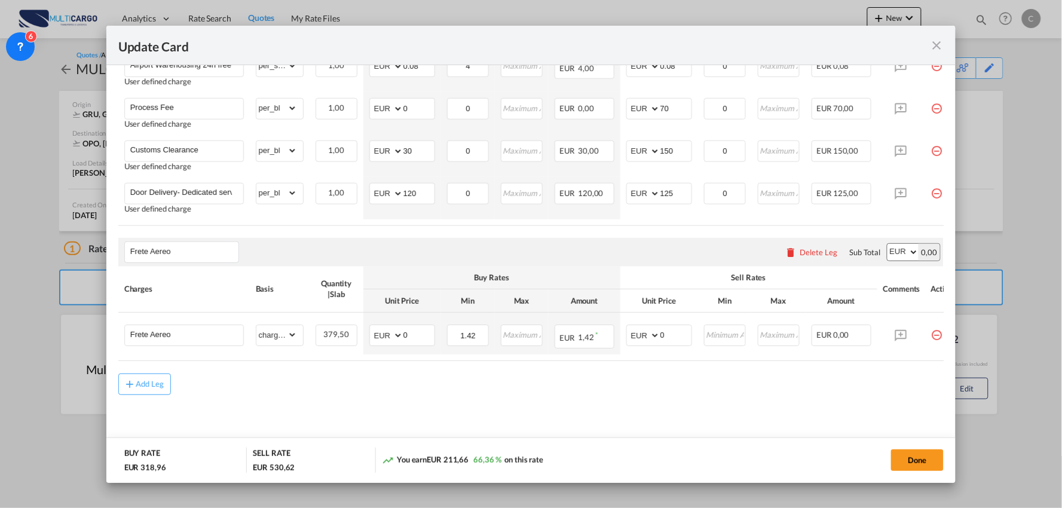
click at [566, 414] on md-content "Freight Please enter leg name Leg Name Already Exists Delete Leg Sub Total AED …" at bounding box center [531, 98] width 826 height 709
click at [395, 341] on select "AED AFN ALL AMD ANG AOA ARS AUD AWG AZN BAM BBD BDT BGN BHD BIF BMD BND BOB BRL…" at bounding box center [387, 336] width 31 height 17
click at [416, 340] on input "0" at bounding box center [419, 335] width 31 height 18
drag, startPoint x: 480, startPoint y: 340, endPoint x: 438, endPoint y: 339, distance: 41.9
click at [438, 339] on tr "Frete Aereo Please Enter Already Exists gross_weight volumetric_weight per_ship…" at bounding box center [541, 333] width 847 height 41
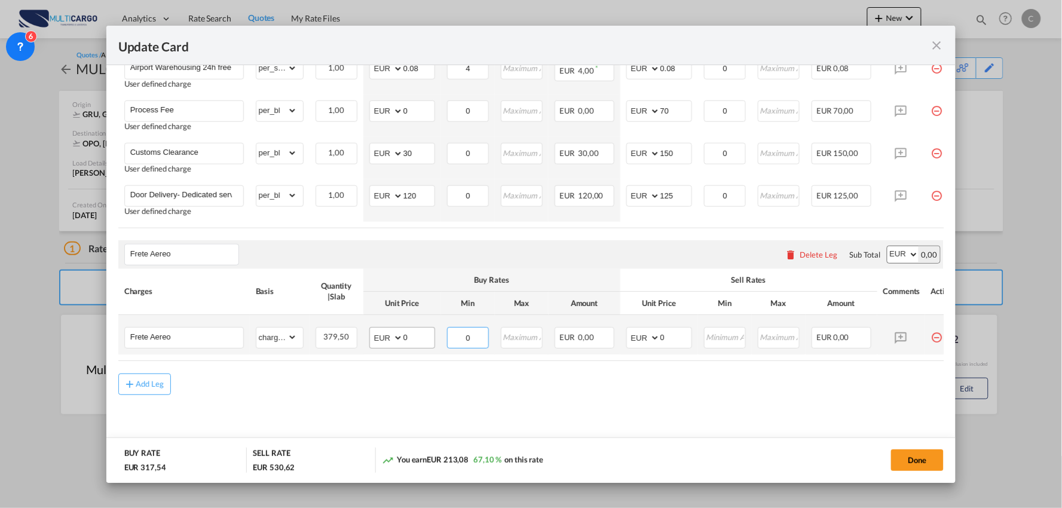
type input "0"
drag, startPoint x: 404, startPoint y: 338, endPoint x: 390, endPoint y: 340, distance: 14.4
click at [390, 340] on md-input-container "AED AFN ALL AMD ANG AOA ARS AUD AWG AZN BAM BBD BDT BGN BHD BIF BMD BND BOB BRL…" at bounding box center [402, 339] width 66 height 22
type input "1.42"
click at [392, 336] on select "AED AFN ALL AMD ANG AOA ARS AUD AWG AZN BAM BBD BDT BGN BHD BIF BMD BND BOB BRL…" at bounding box center [387, 338] width 31 height 17
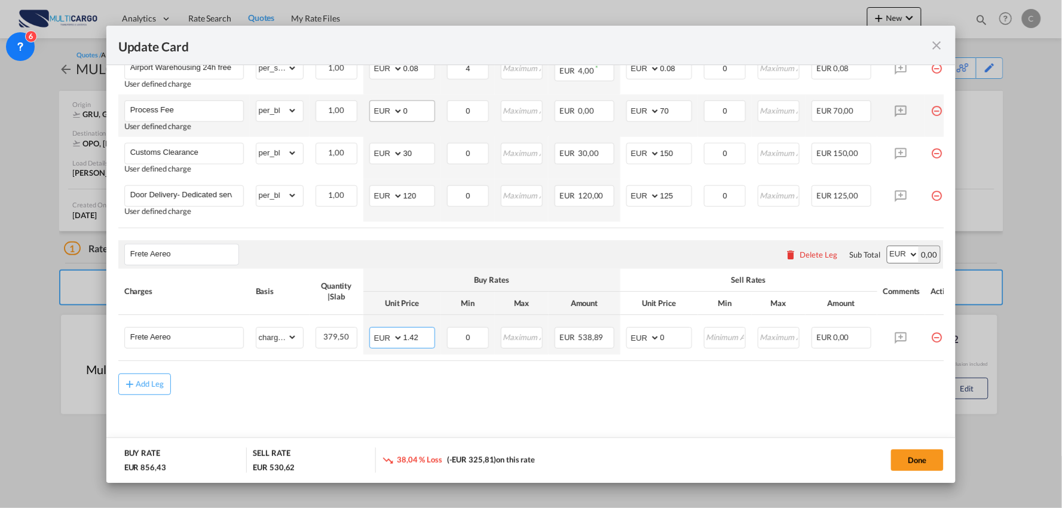
select select "string:USD"
click at [372, 331] on select "AED AFN ALL AMD ANG AOA ARS AUD AWG AZN BAM BBD BDT BGN BHD BIF BMD BND BOB BRL…" at bounding box center [387, 338] width 31 height 17
click at [579, 386] on div "Add Leg" at bounding box center [531, 385] width 826 height 22
click at [543, 380] on div "Add Leg" at bounding box center [531, 385] width 826 height 22
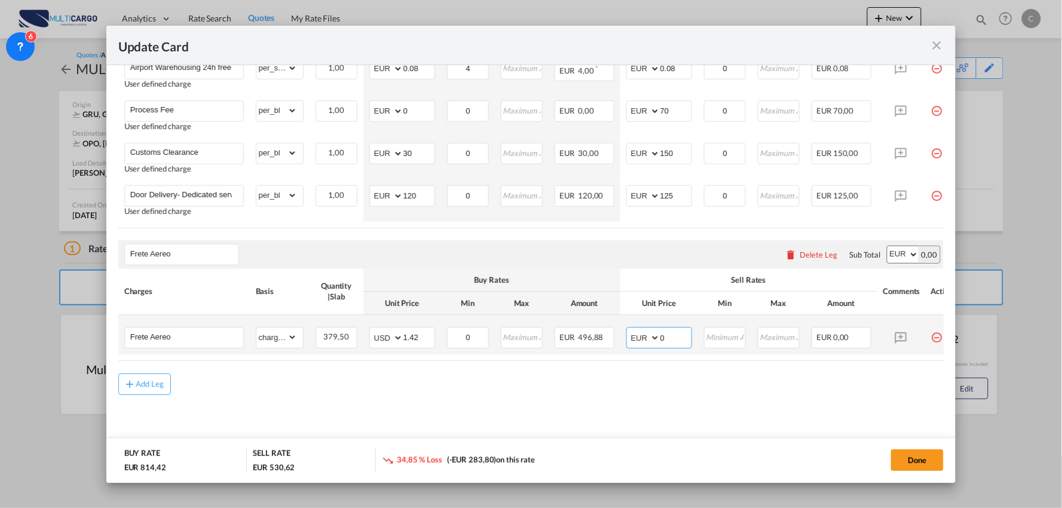
drag, startPoint x: 671, startPoint y: 341, endPoint x: 649, endPoint y: 341, distance: 22.7
click at [649, 341] on md-input-container "AED AFN ALL AMD ANG AOA ARS AUD AWG AZN BAM BBD BDT BGN BHD BIF BMD BND BOB BRL…" at bounding box center [660, 339] width 66 height 22
click at [683, 339] on input "1.62" at bounding box center [676, 337] width 31 height 18
type input "1.67"
click at [586, 419] on md-content "Freight Please enter leg name Leg Name Already Exists Delete Leg Sub Total AED …" at bounding box center [531, 99] width 826 height 707
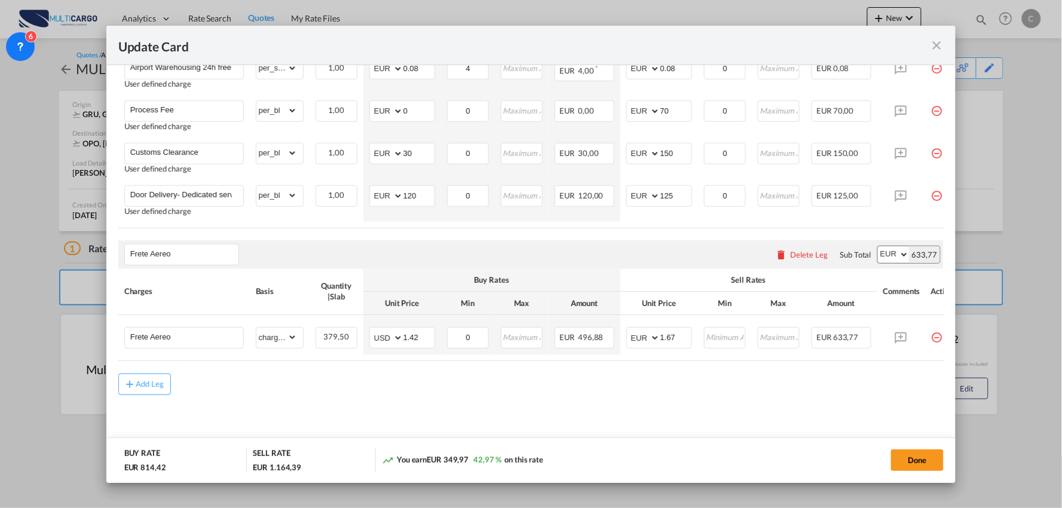
click at [600, 415] on md-content "Freight Please enter leg name Leg Name Already Exists Delete Leg Sub Total AED …" at bounding box center [531, 99] width 826 height 707
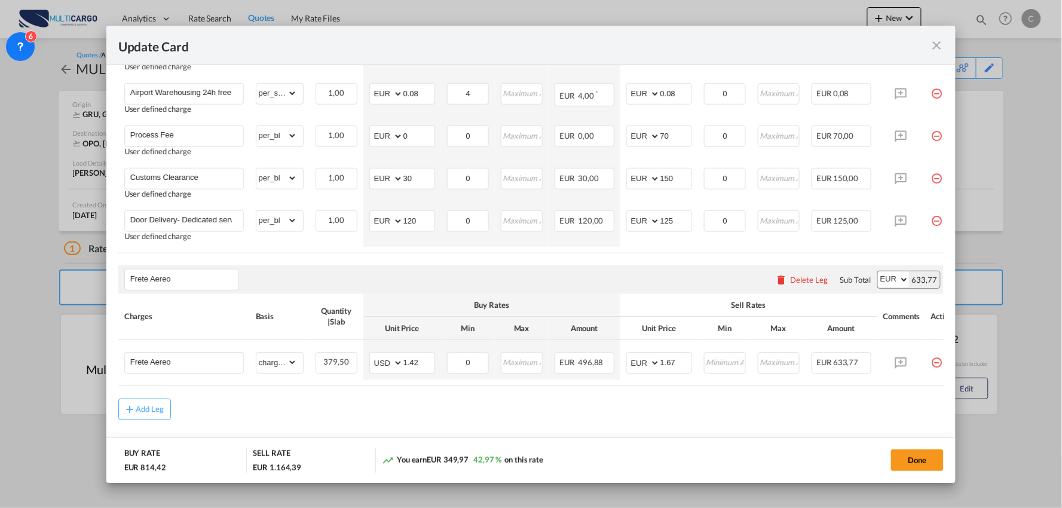
scroll to position [585, 0]
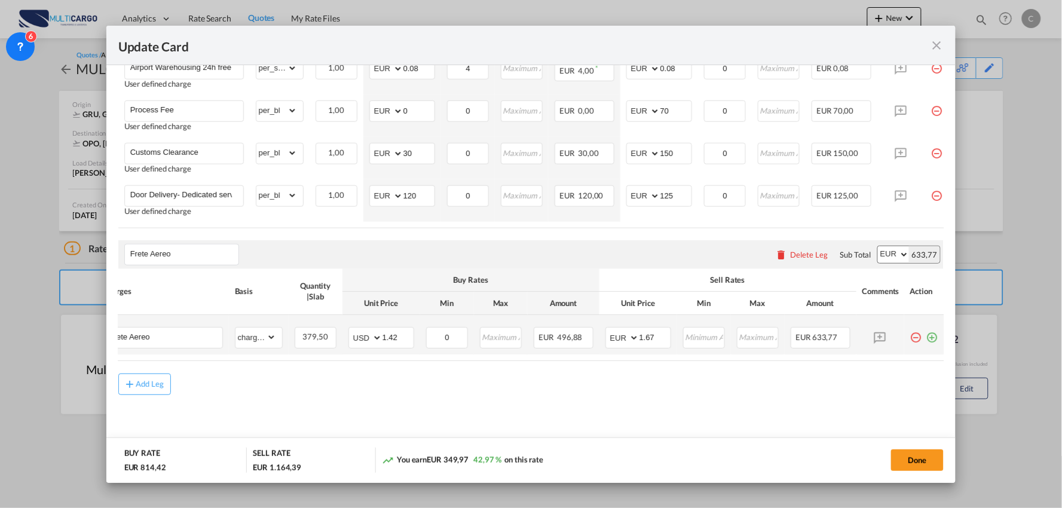
click at [927, 337] on md-icon "icon-plus-circle-outline green-400-fg" at bounding box center [933, 334] width 12 height 12
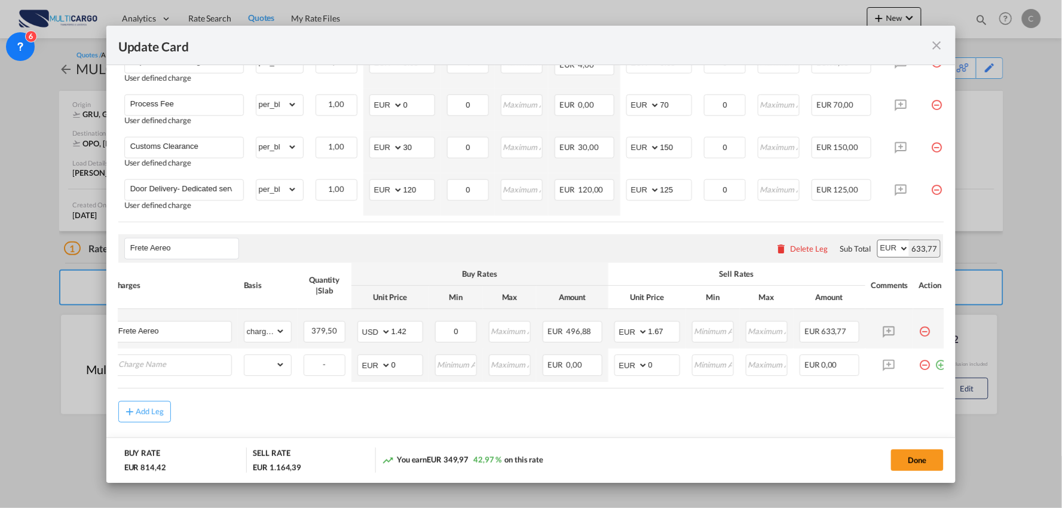
scroll to position [0, 0]
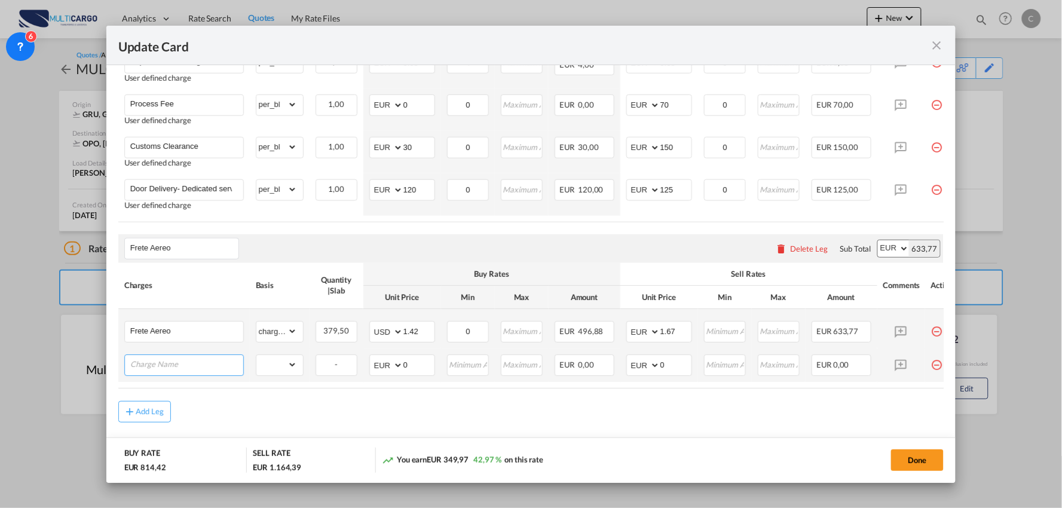
click at [172, 361] on input "Charge Name" at bounding box center [186, 365] width 113 height 18
type input "Despesas de origem"
click at [277, 367] on select "gross_weight volumetric_weight per_shipment per_bl per_km per_hawb per_kg per_p…" at bounding box center [276, 365] width 41 height 19
select select "per_shipment"
click at [256, 359] on select "gross_weight volumetric_weight per_shipment per_bl per_km per_hawb per_kg per_p…" at bounding box center [276, 365] width 41 height 19
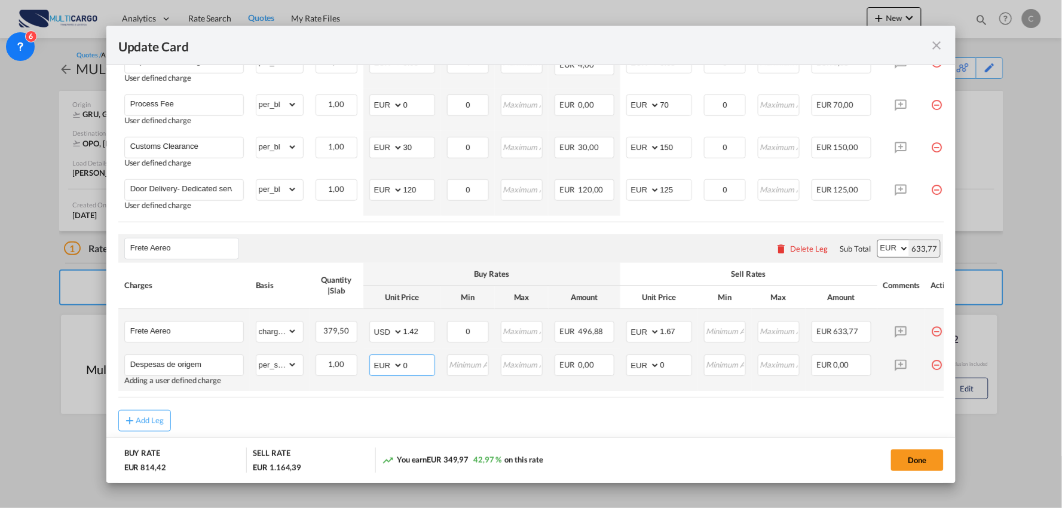
drag, startPoint x: 416, startPoint y: 368, endPoint x: 362, endPoint y: 371, distance: 53.9
click at [362, 372] on tr "Despesas de origem Adding a user defined charge Please Enter Already Exists gro…" at bounding box center [541, 370] width 847 height 42
type input "1176"
drag, startPoint x: 643, startPoint y: 435, endPoint x: 653, endPoint y: 420, distance: 18.1
click at [645, 432] on div "Add Leg" at bounding box center [531, 421] width 826 height 22
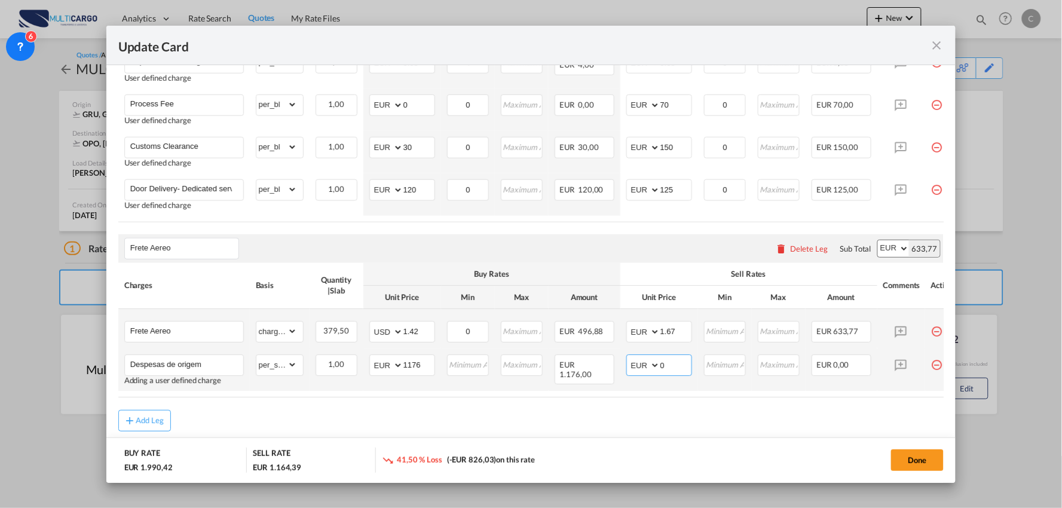
drag, startPoint x: 674, startPoint y: 367, endPoint x: 641, endPoint y: 369, distance: 33.6
click at [641, 369] on md-input-container "AED AFN ALL AMD ANG AOA ARS AUD AWG AZN BAM BBD BDT BGN BHD BIF BMD BND BOB BRL…" at bounding box center [660, 366] width 66 height 22
click at [393, 366] on select "AED AFN ALL AMD ANG AOA ARS AUD AWG AZN BAM BBD BDT BGN BHD BIF BMD BND BOB BRL…" at bounding box center [387, 366] width 31 height 17
select select "string:USD"
click at [372, 361] on select "AED AFN ALL AMD ANG AOA ARS AUD AWG AZN BAM BBD BDT BGN BHD BIF BMD BND BOB BRL…" at bounding box center [387, 366] width 31 height 17
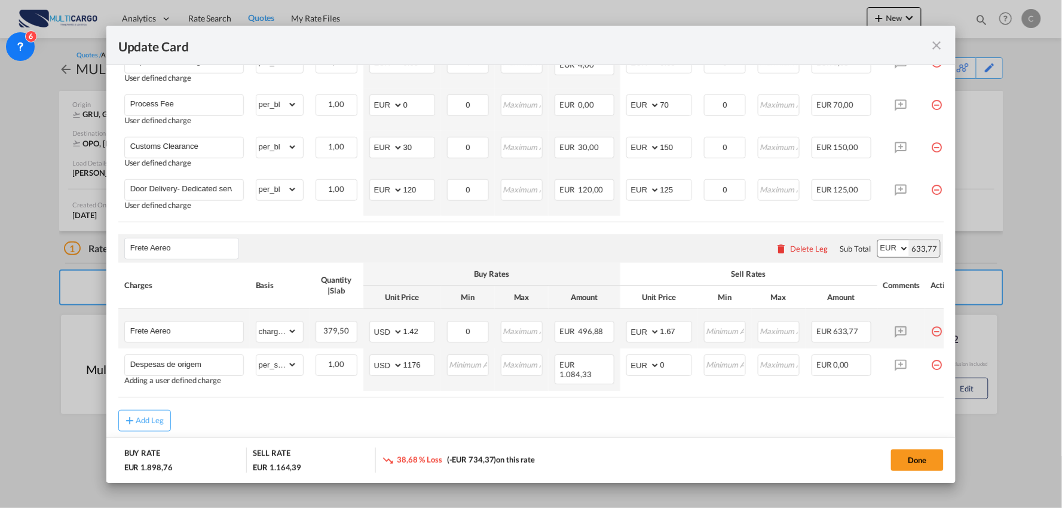
click at [462, 425] on div "Add Leg" at bounding box center [531, 421] width 826 height 22
drag, startPoint x: 652, startPoint y: 369, endPoint x: 635, endPoint y: 369, distance: 16.7
click at [635, 369] on md-input-container "AED AFN ALL AMD ANG AOA ARS AUD AWG AZN BAM BBD BDT BGN BHD BIF BMD BND BOB BRL…" at bounding box center [660, 366] width 66 height 22
click at [610, 423] on div "Add Leg" at bounding box center [531, 421] width 826 height 22
click at [612, 421] on div "Add Leg" at bounding box center [531, 421] width 826 height 22
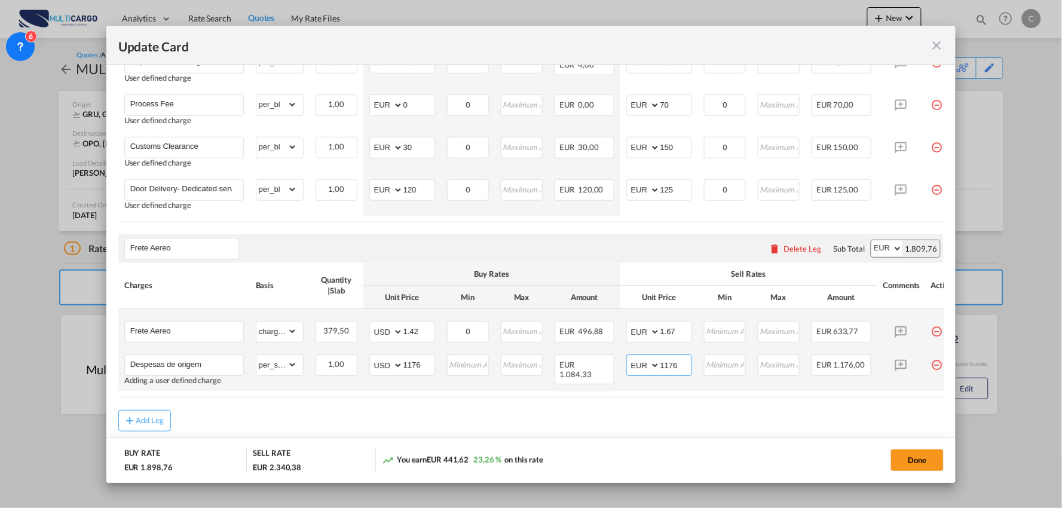
drag, startPoint x: 686, startPoint y: 371, endPoint x: 635, endPoint y: 366, distance: 51.1
click at [636, 369] on md-input-container "AED AFN ALL AMD ANG AOA ARS AUD AWG AZN BAM BBD BDT BGN BHD BIF BMD BND BOB BRL…" at bounding box center [660, 366] width 66 height 22
type input "1184"
click at [610, 423] on div "Add Leg" at bounding box center [531, 421] width 826 height 22
click at [702, 422] on div "Add Leg" at bounding box center [531, 421] width 826 height 22
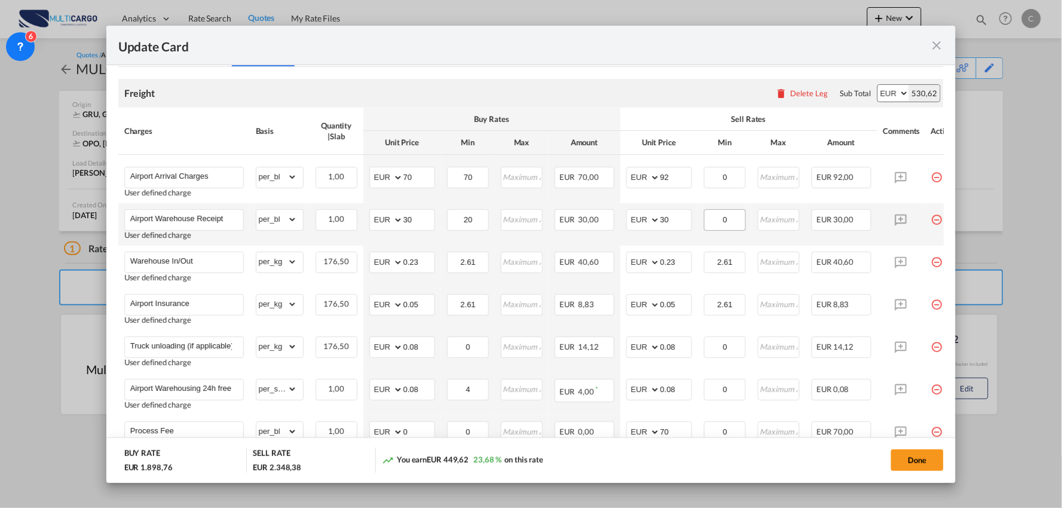
scroll to position [187, 0]
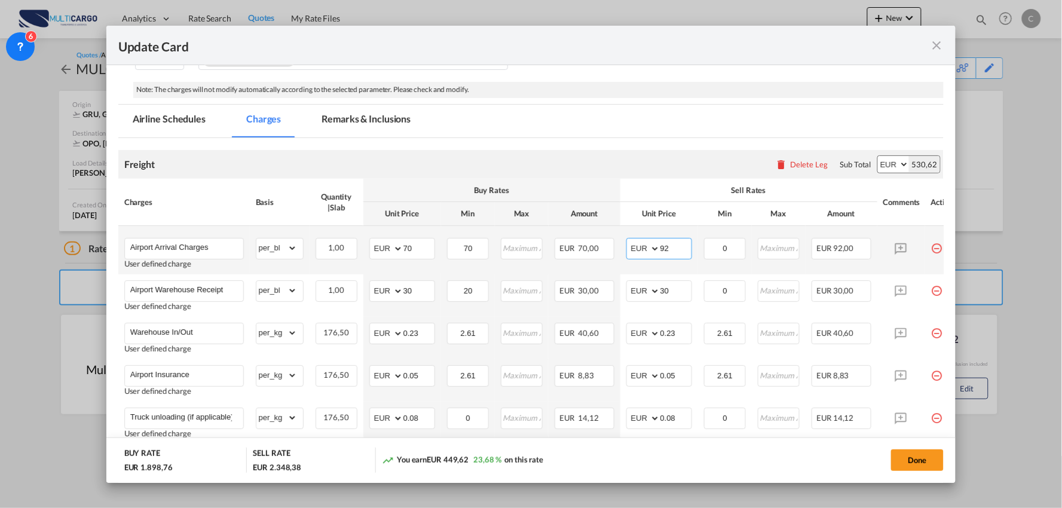
drag, startPoint x: 677, startPoint y: 243, endPoint x: 630, endPoint y: 250, distance: 47.1
click at [650, 247] on md-input-container "AED AFN ALL AMD ANG AOA ARS AUD AWG AZN BAM BBD BDT BGN BHD BIF BMD BND BOB BRL…" at bounding box center [660, 249] width 66 height 22
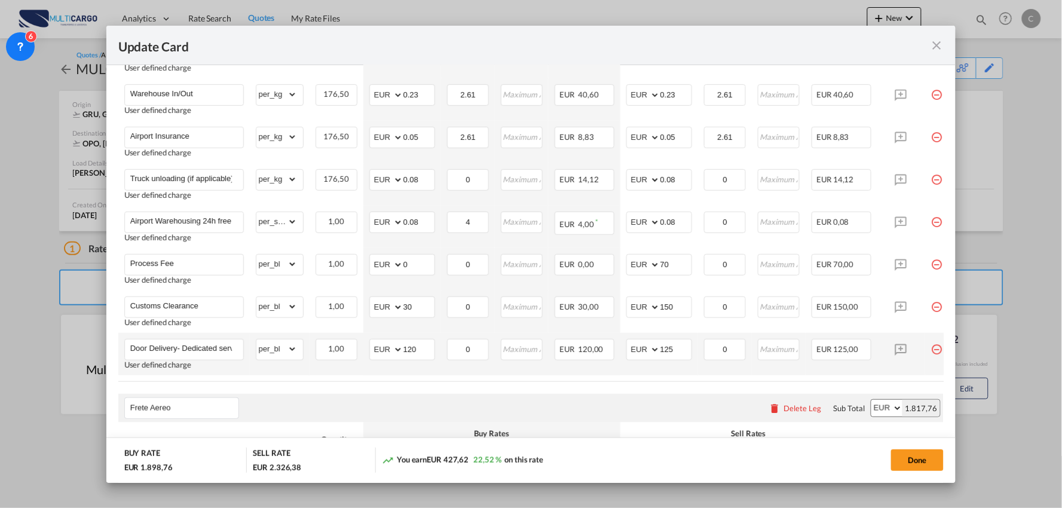
scroll to position [452, 0]
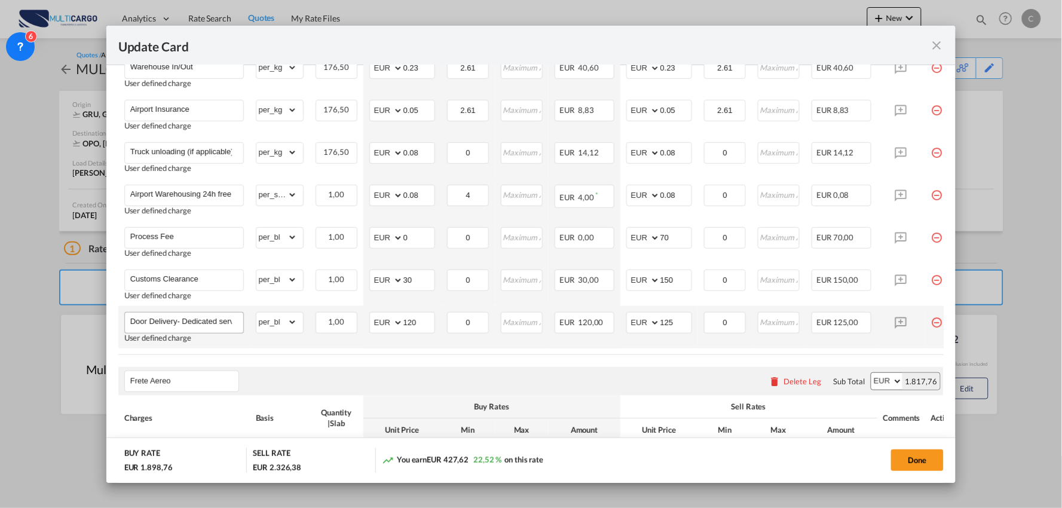
type input "70"
drag, startPoint x: 175, startPoint y: 319, endPoint x: 492, endPoint y: 336, distance: 317.3
click at [492, 336] on tr "Door Delivery- Dedicated service User defined charge Please Enter Already Exist…" at bounding box center [541, 327] width 847 height 42
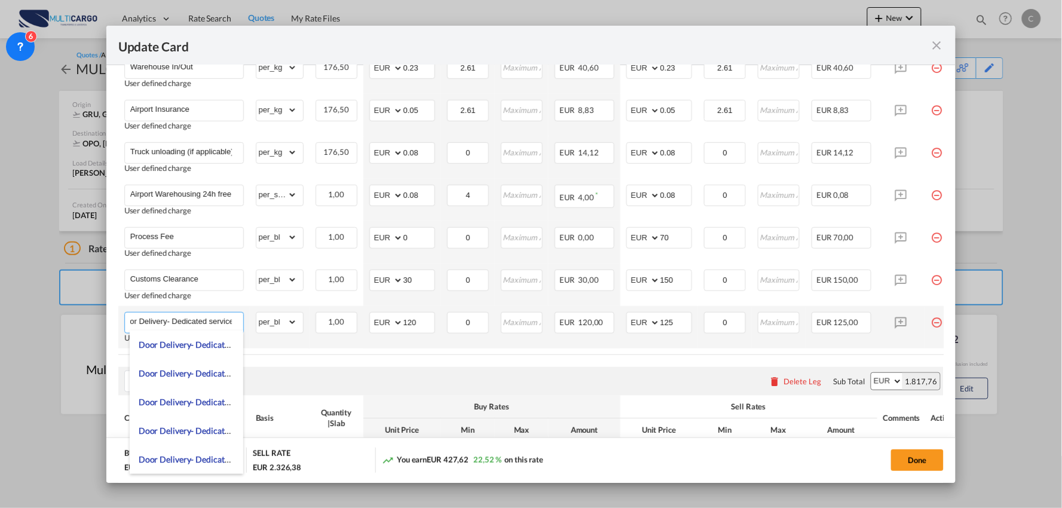
click at [174, 320] on input "Door Delivery- Dedicated service" at bounding box center [186, 322] width 113 height 18
type input "Entrega"
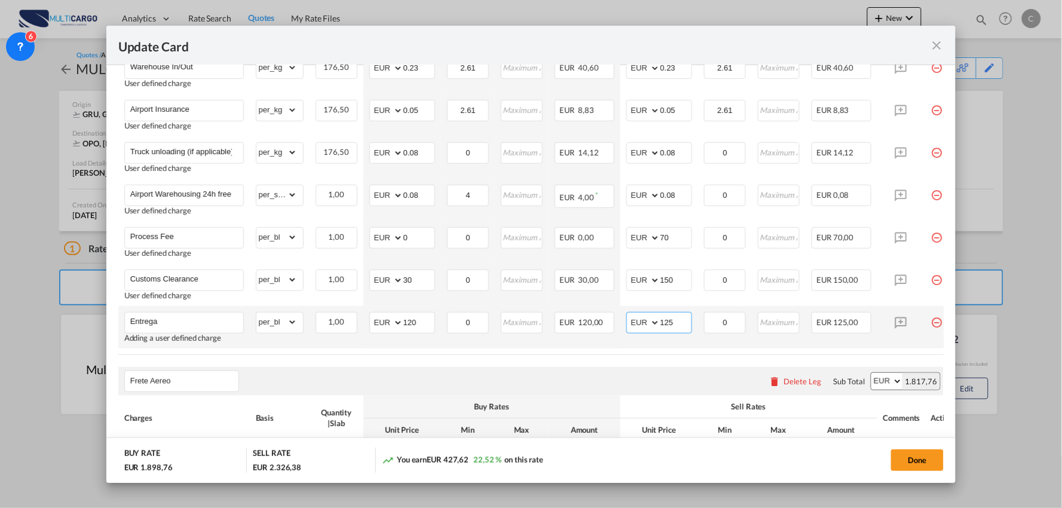
drag, startPoint x: 680, startPoint y: 323, endPoint x: 624, endPoint y: 326, distance: 56.3
click at [624, 326] on td "AED AFN ALL AMD ANG AOA ARS AUD AWG AZN BAM BBD BDT BGN BHD BIF BMD BND BOB BRL…" at bounding box center [660, 327] width 78 height 42
type input "80"
drag, startPoint x: 417, startPoint y: 320, endPoint x: 384, endPoint y: 325, distance: 33.7
click at [384, 325] on md-input-container "AED AFN ALL AMD ANG AOA ARS AUD AWG AZN BAM BBD BDT BGN BHD BIF BMD BND BOB BRL…" at bounding box center [402, 323] width 66 height 22
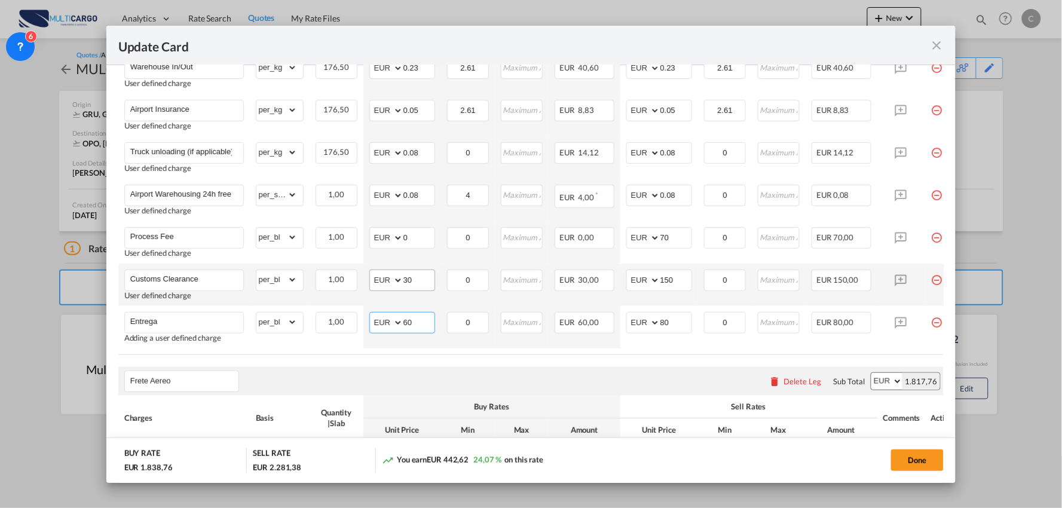
type input "60"
drag, startPoint x: 414, startPoint y: 283, endPoint x: 387, endPoint y: 283, distance: 26.9
click at [389, 283] on md-input-container "AED AFN ALL AMD ANG AOA ARS AUD AWG AZN BAM BBD BDT BGN BHD BIF BMD BND BOB BRL…" at bounding box center [402, 281] width 66 height 22
type input "80"
drag, startPoint x: 679, startPoint y: 239, endPoint x: 646, endPoint y: 237, distance: 33.5
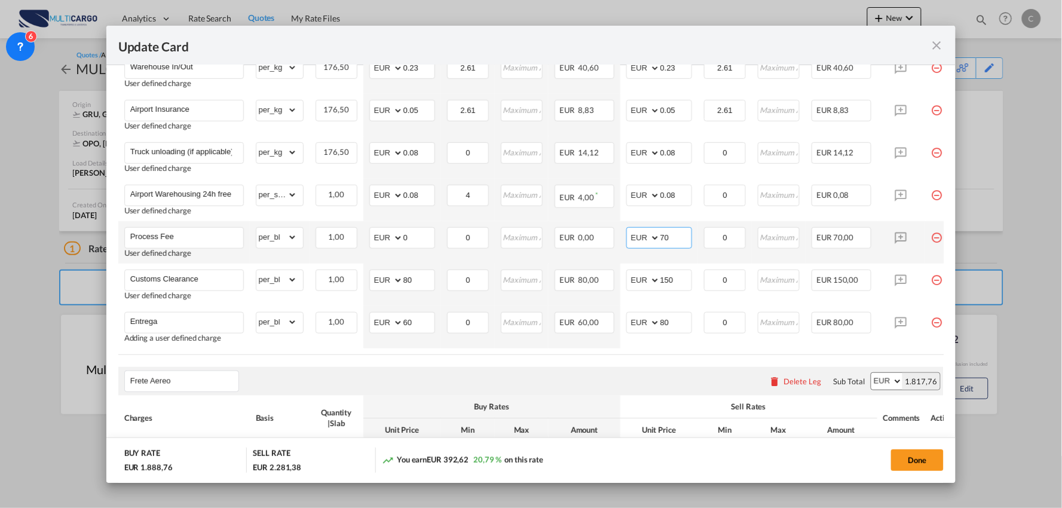
click at [649, 238] on md-input-container "AED AFN ALL AMD ANG AOA ARS AUD AWG AZN BAM BBD BDT BGN BHD BIF BMD BND BOB BRL…" at bounding box center [660, 238] width 66 height 22
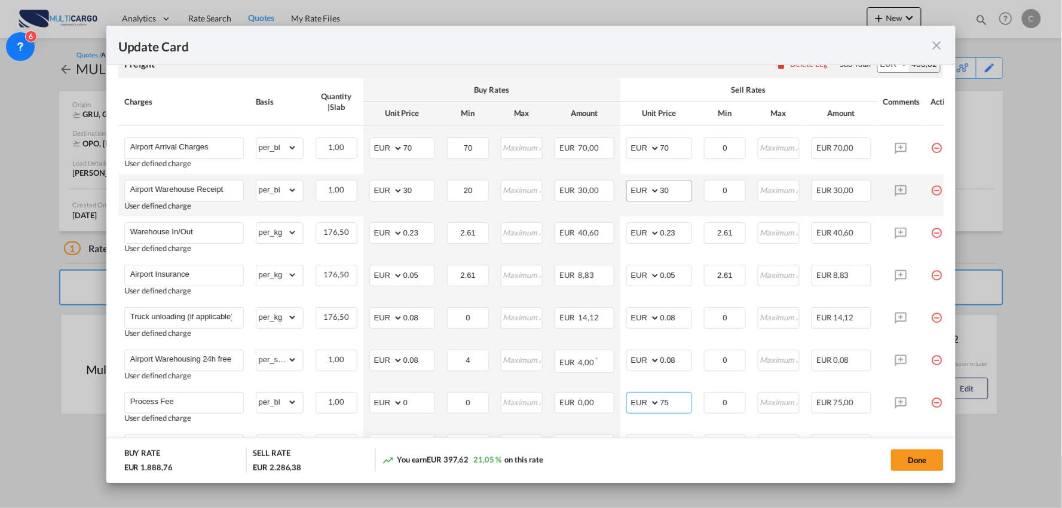
scroll to position [253, 0]
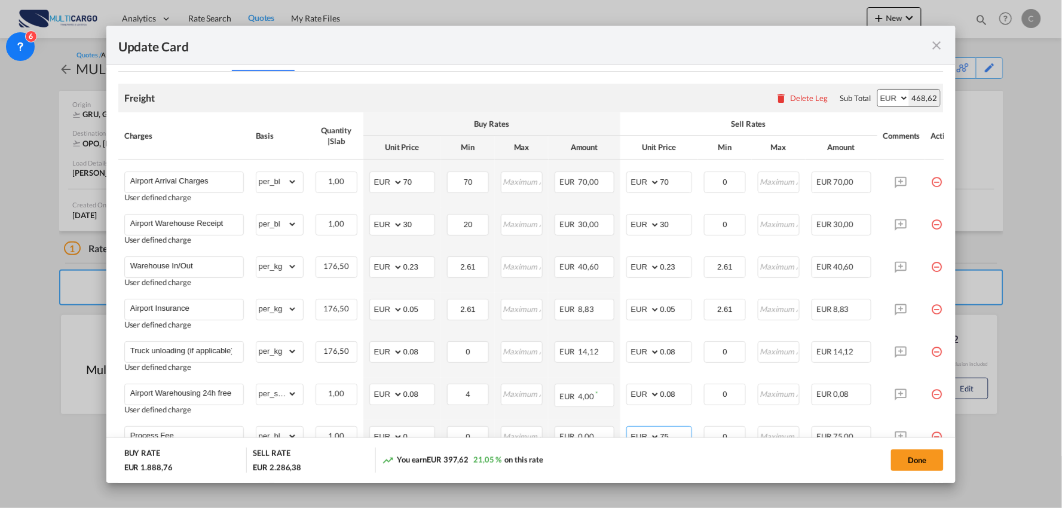
type input "75"
click at [683, 271] on input "0.23" at bounding box center [676, 266] width 31 height 18
type input "0.24"
click at [732, 460] on div "Done" at bounding box center [786, 460] width 316 height 25
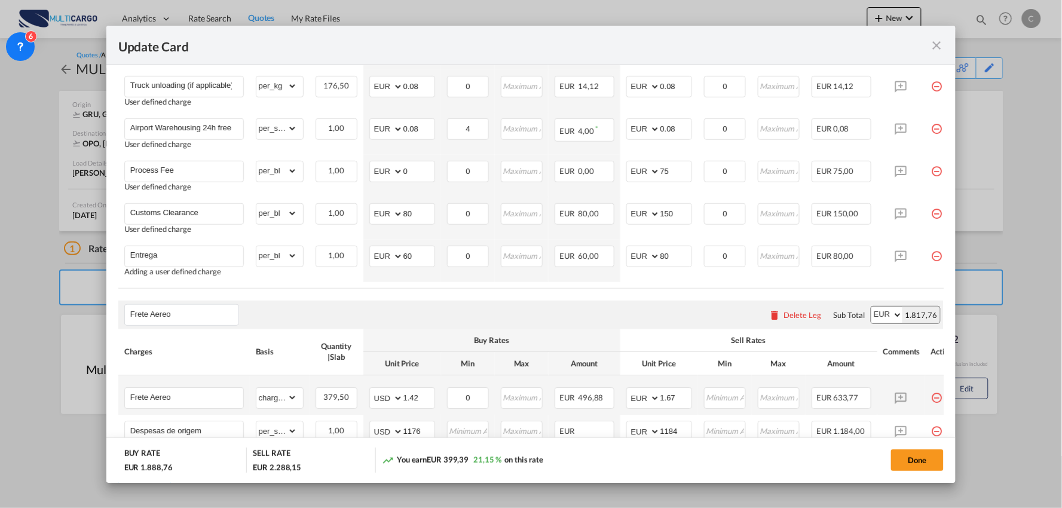
scroll to position [628, 0]
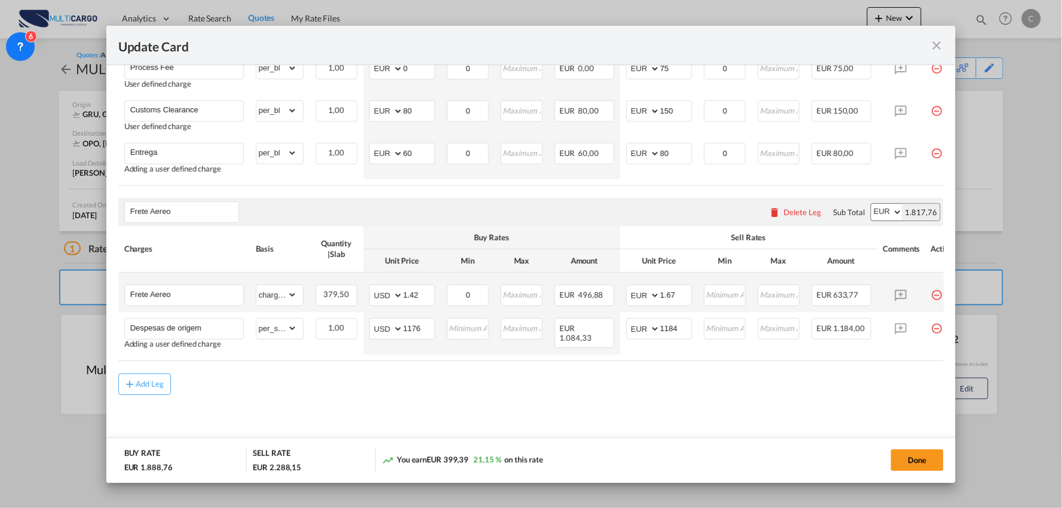
click at [636, 402] on md-content "Freight Please enter leg name Leg Name Already Exists Delete Leg Sub Total AED …" at bounding box center [531, 78] width 826 height 750
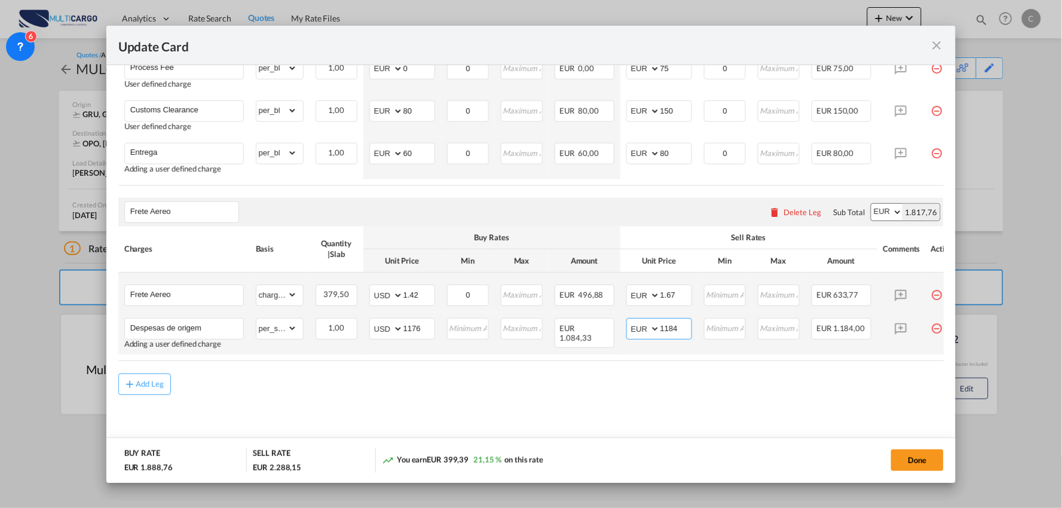
click at [684, 327] on input "1184" at bounding box center [676, 328] width 31 height 18
type input "1194"
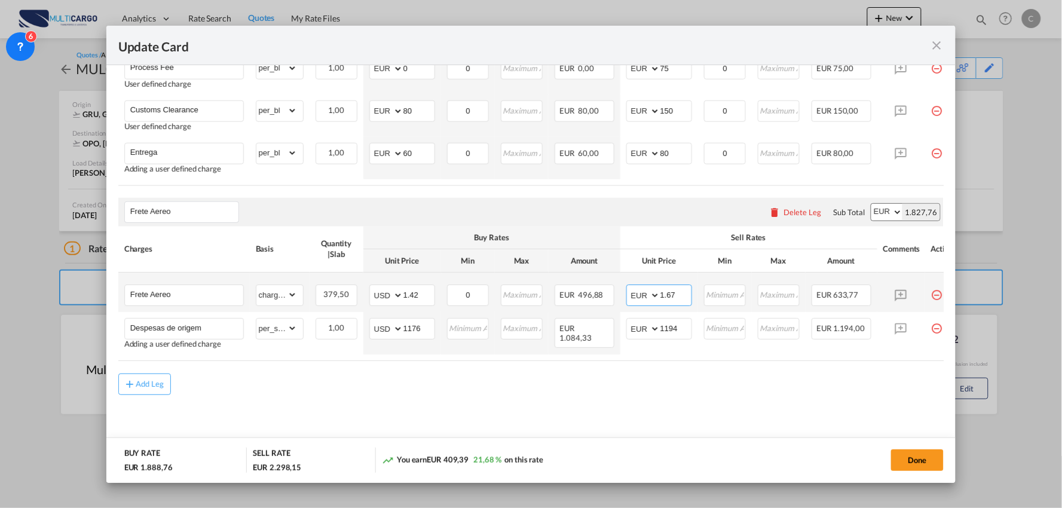
click at [683, 295] on input "1.67" at bounding box center [676, 295] width 31 height 18
type input "1.68"
click at [642, 395] on div "Add Leg" at bounding box center [531, 385] width 826 height 22
click at [698, 393] on div "Add Leg" at bounding box center [531, 385] width 826 height 22
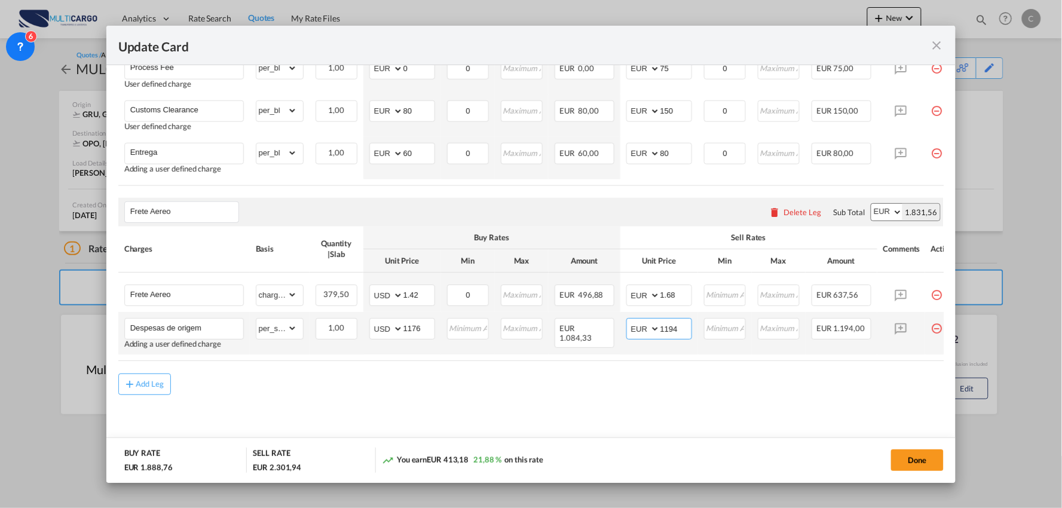
drag, startPoint x: 685, startPoint y: 329, endPoint x: 647, endPoint y: 327, distance: 37.7
click at [647, 327] on md-input-container "AED AFN ALL AMD ANG AOA ARS AUD AWG AZN BAM BBD BDT BGN BHD BIF BMD BND BOB BRL…" at bounding box center [660, 330] width 66 height 22
type input "1184"
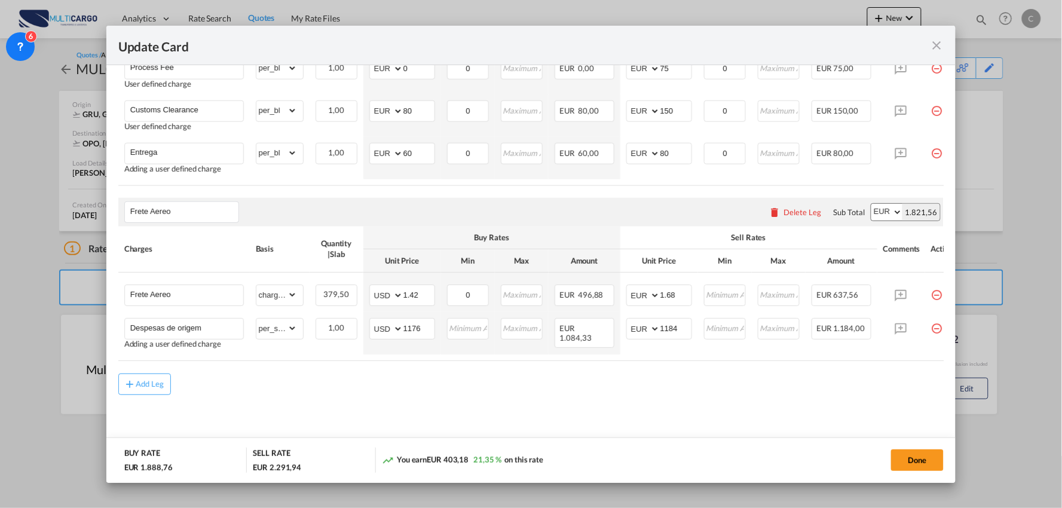
click at [607, 395] on div "Add Leg" at bounding box center [531, 385] width 826 height 22
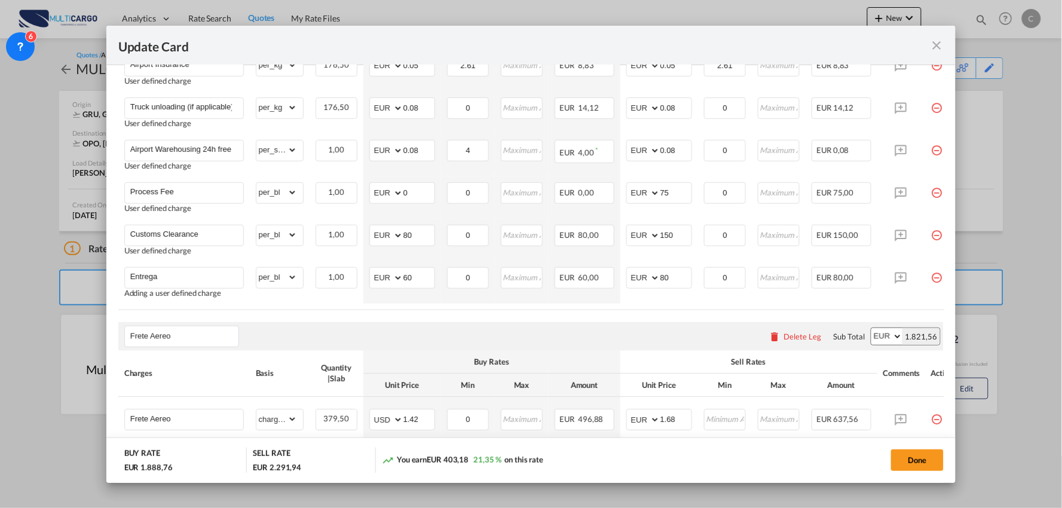
scroll to position [494, 0]
drag, startPoint x: 921, startPoint y: 465, endPoint x: 966, endPoint y: 465, distance: 44.2
click at [921, 465] on button "Done" at bounding box center [917, 461] width 53 height 22
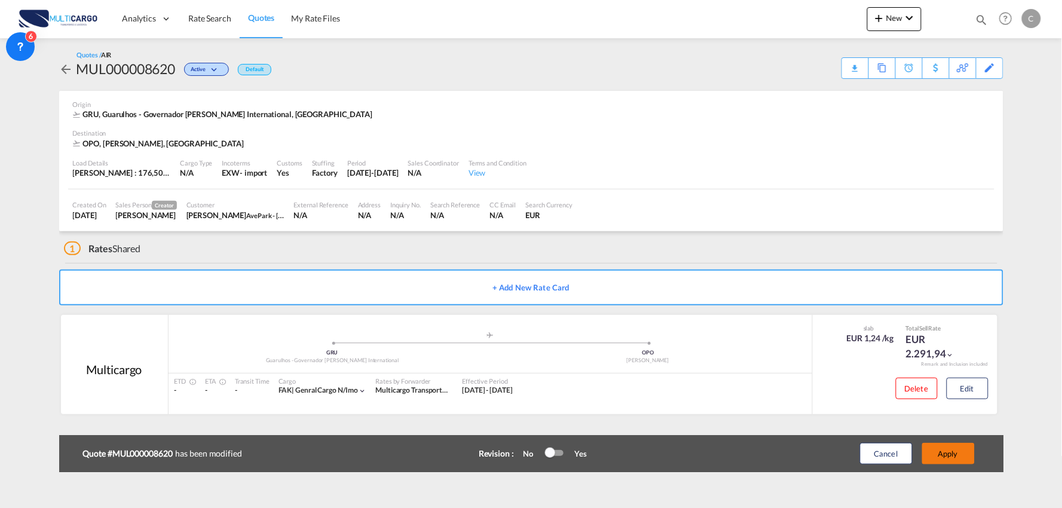
click at [961, 457] on button "Apply" at bounding box center [949, 454] width 53 height 22
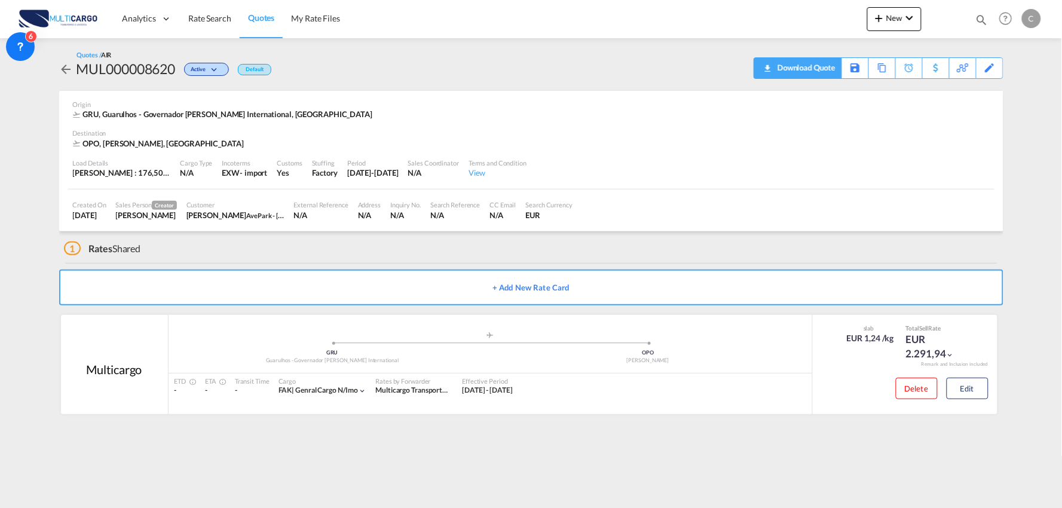
click at [819, 62] on div "Download Quote" at bounding box center [805, 67] width 61 height 19
click at [449, 252] on div "1 Rates Shared" at bounding box center [534, 245] width 940 height 29
click at [265, 248] on div "1 Rates Shared" at bounding box center [534, 245] width 940 height 29
click at [383, 249] on div "1 Rates Shared" at bounding box center [534, 245] width 940 height 29
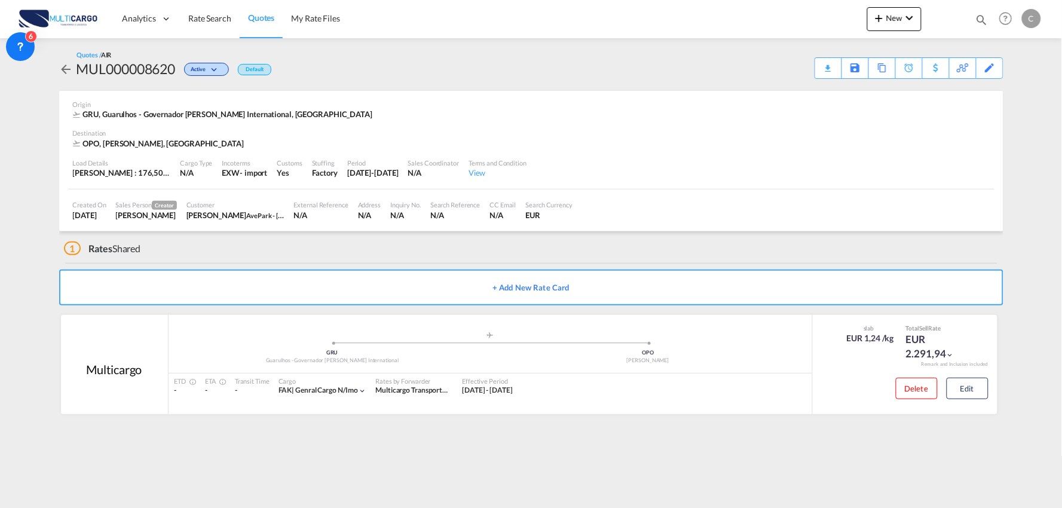
click at [271, 249] on div "1 Rates Shared" at bounding box center [534, 245] width 940 height 29
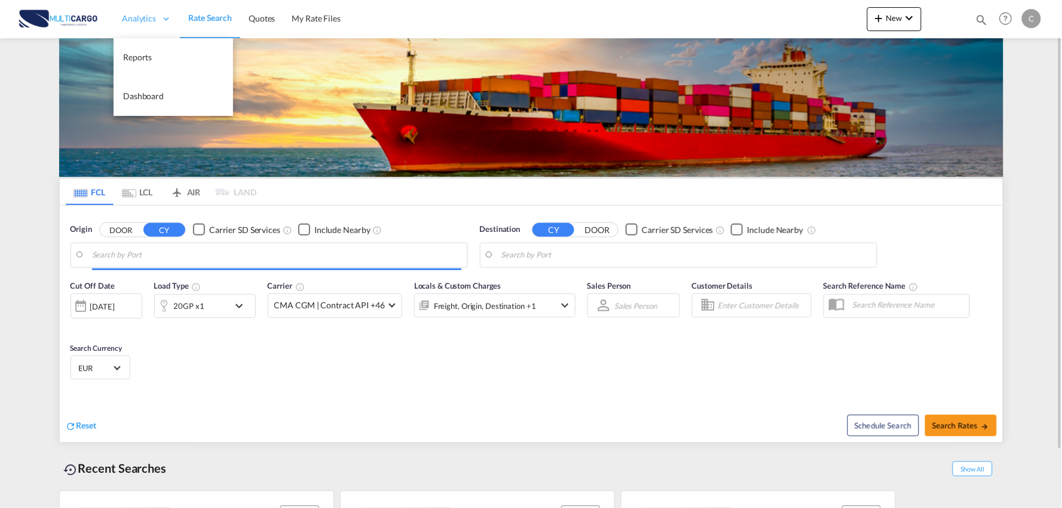
type input "Port of Qingdao, Qingdao, CNTAO"
type input "Leixoes, Leixoes, PTLEI"
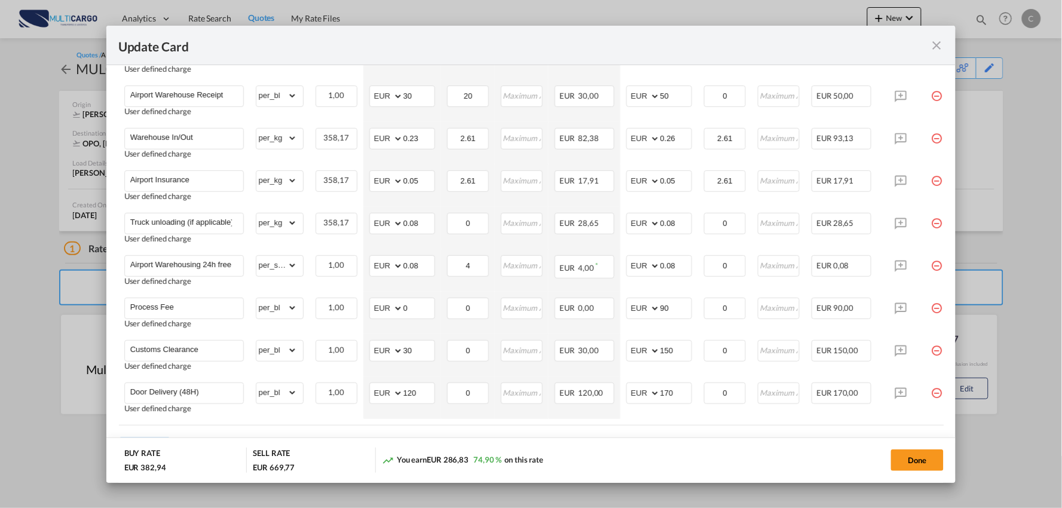
scroll to position [448, 0]
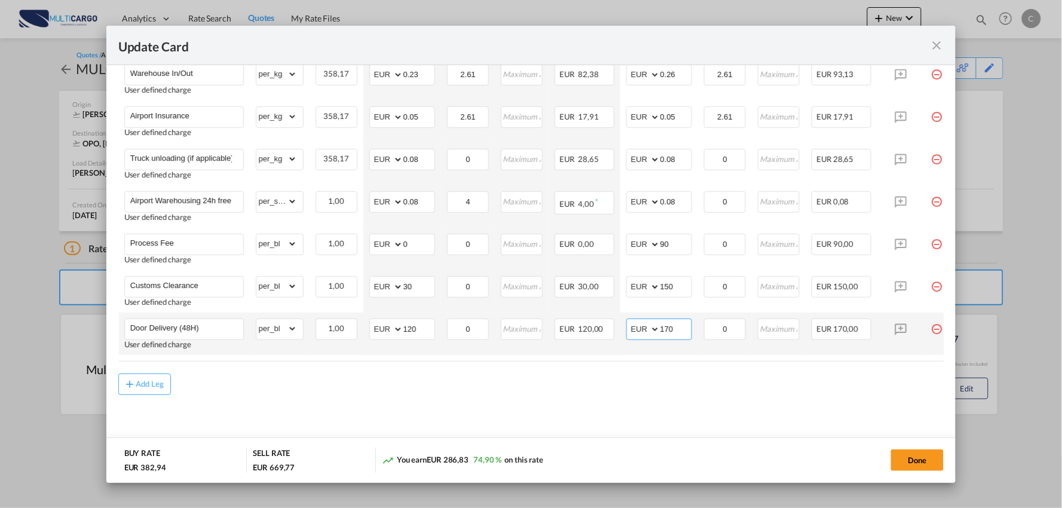
drag, startPoint x: 667, startPoint y: 328, endPoint x: 630, endPoint y: 331, distance: 37.2
click at [625, 333] on td "AED AFN ALL AMD ANG AOA ARS AUD AWG AZN BAM BBD BDT BGN BHD BIF BMD BND [PERSON…" at bounding box center [660, 334] width 78 height 42
type input "150"
drag, startPoint x: 419, startPoint y: 327, endPoint x: 380, endPoint y: 327, distance: 38.3
click at [381, 327] on md-input-container "AED AFN ALL AMD ANG AOA ARS AUD AWG AZN BAM BBD BDT BGN BHD BIF BMD BND [PERSON…" at bounding box center [402, 330] width 66 height 22
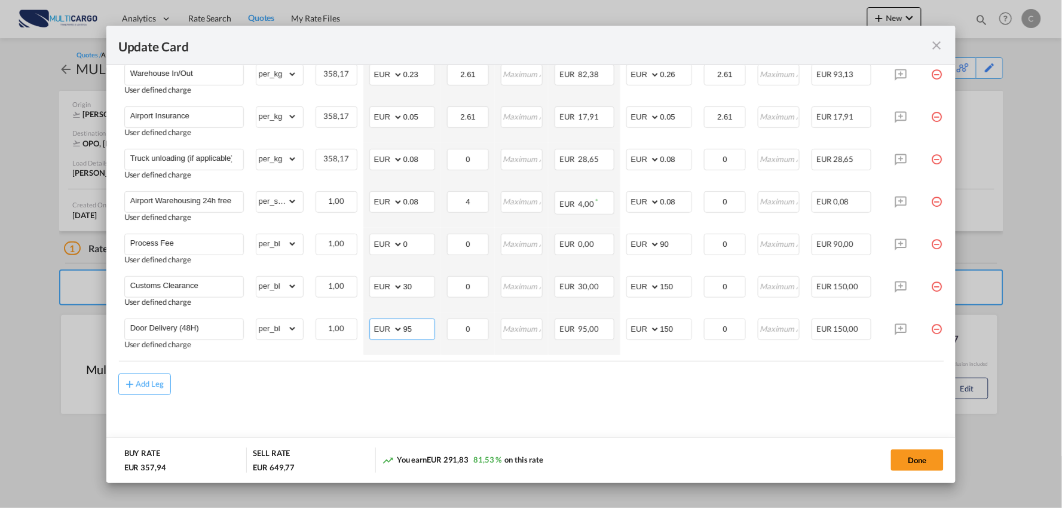
type input "95"
click at [488, 399] on md-content "Freight Please enter leg name Leg Name Already Exists Delete Leg Sub Total AED …" at bounding box center [531, 165] width 826 height 573
click at [439, 399] on md-content "Freight Please enter leg name Leg Name Already Exists Delete Leg Sub Total AED …" at bounding box center [531, 165] width 826 height 573
click at [493, 373] on air-lcl-rate-modification "Freight Please enter leg name Leg Name Already Exists Delete Leg Sub Total AED …" at bounding box center [531, 137] width 826 height 516
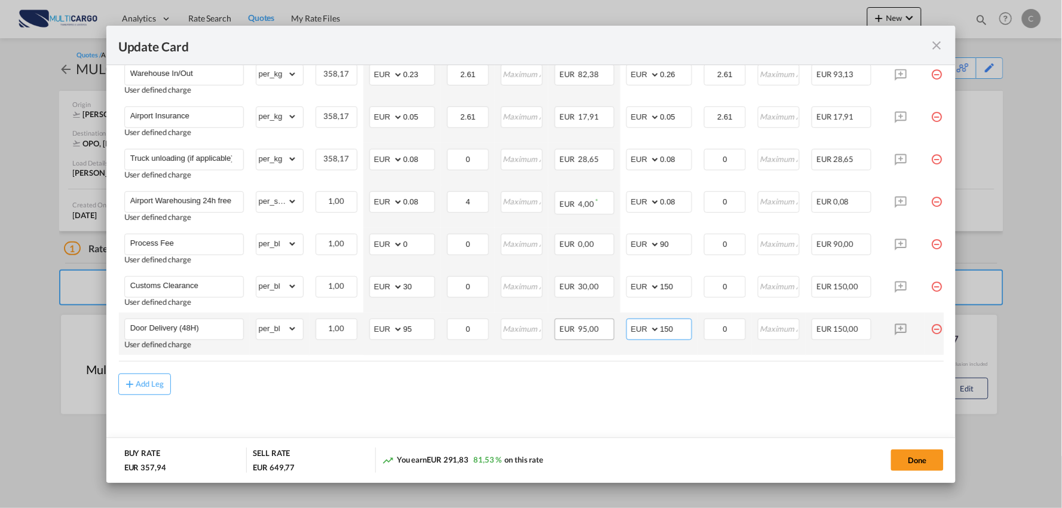
drag, startPoint x: 676, startPoint y: 326, endPoint x: 595, endPoint y: 326, distance: 80.7
click at [598, 326] on tr "Door Delivery (48H) User defined charge Please Enter Already Exists gross_weigh…" at bounding box center [541, 334] width 847 height 42
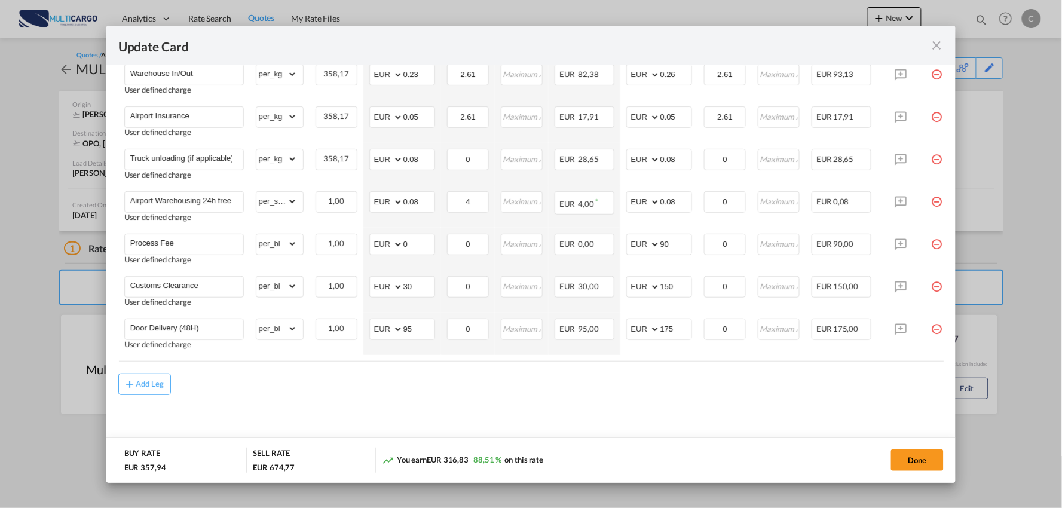
click at [433, 386] on div "Add Leg" at bounding box center [531, 385] width 826 height 22
click at [769, 396] on md-content "Freight Please enter leg name Leg Name Already Exists Delete Leg Sub Total AED …" at bounding box center [531, 165] width 826 height 573
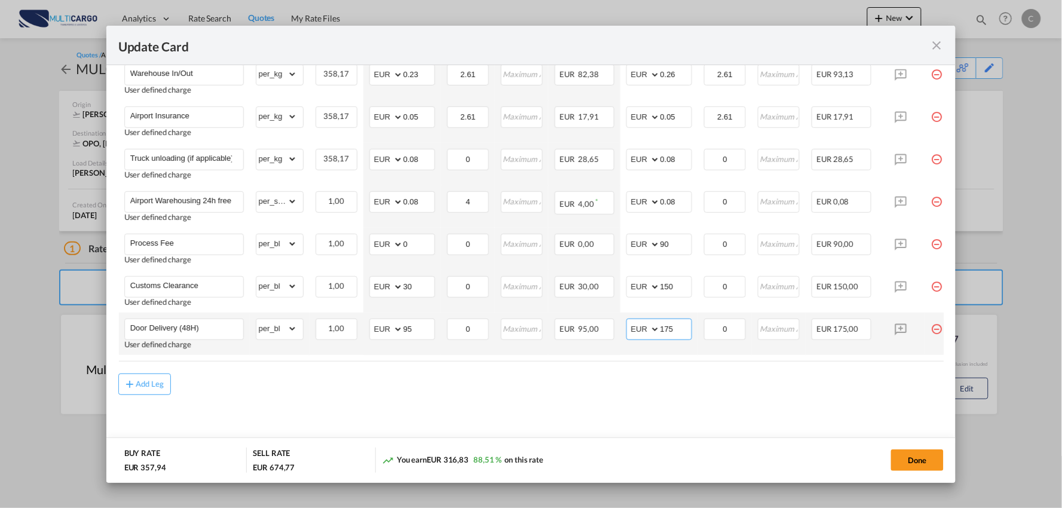
click at [679, 323] on input "175" at bounding box center [676, 328] width 31 height 18
drag, startPoint x: 676, startPoint y: 327, endPoint x: 610, endPoint y: 333, distance: 66.6
click at [630, 333] on md-input-container "AED AFN ALL AMD ANG AOA ARS AUD AWG AZN BAM BBD BDT BGN BHD BIF BMD BND BOB BRL…" at bounding box center [660, 330] width 66 height 22
type input "170"
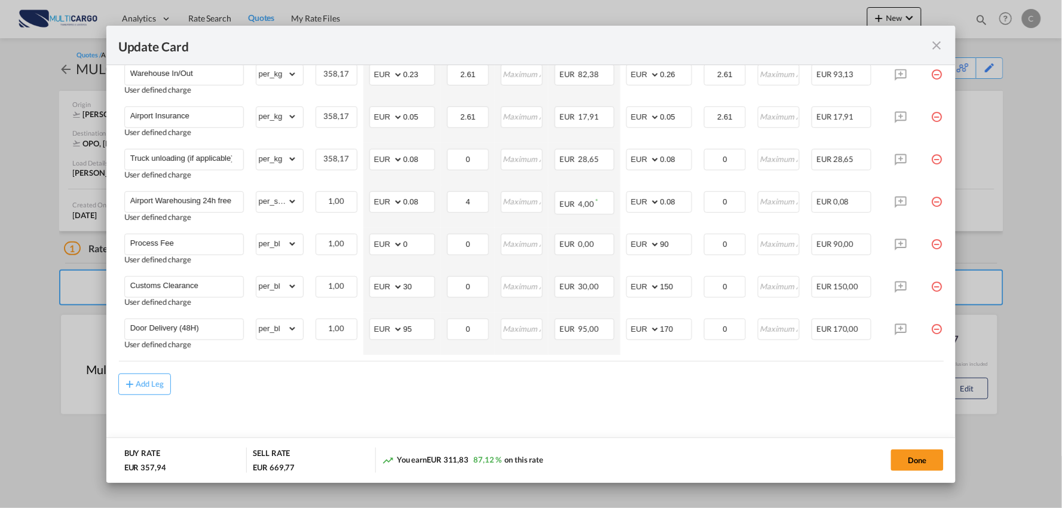
click at [384, 401] on md-content "Freight Please enter leg name Leg Name Already Exists Delete Leg Sub Total AED …" at bounding box center [531, 165] width 826 height 573
drag, startPoint x: 426, startPoint y: 330, endPoint x: 393, endPoint y: 327, distance: 33.6
click at [393, 327] on md-input-container "AED AFN ALL AMD ANG AOA ARS AUD AWG AZN BAM BBD BDT BGN BHD BIF BMD BND BOB BRL…" at bounding box center [402, 330] width 66 height 22
type input "120"
click at [468, 389] on div "Add Leg" at bounding box center [531, 385] width 826 height 22
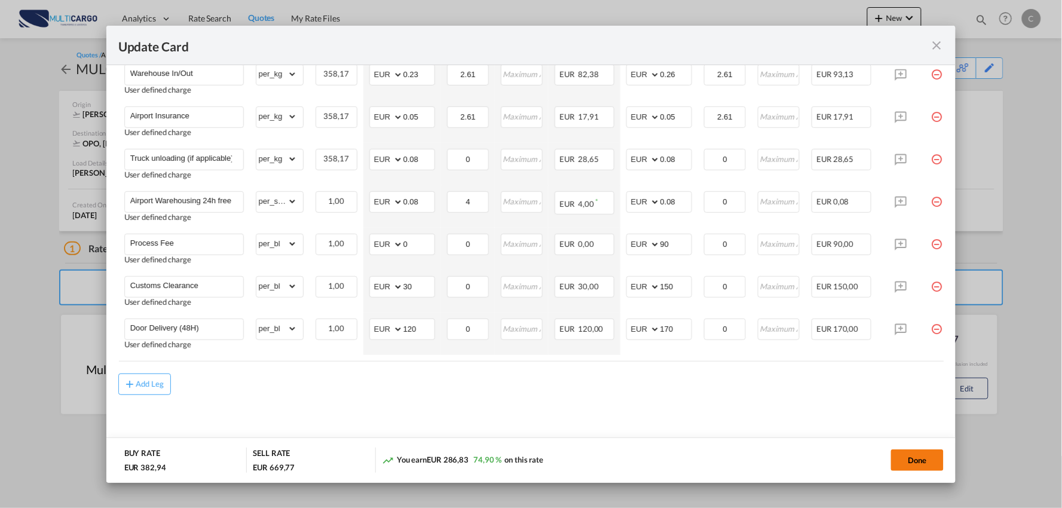
click at [928, 457] on button "Done" at bounding box center [917, 461] width 53 height 22
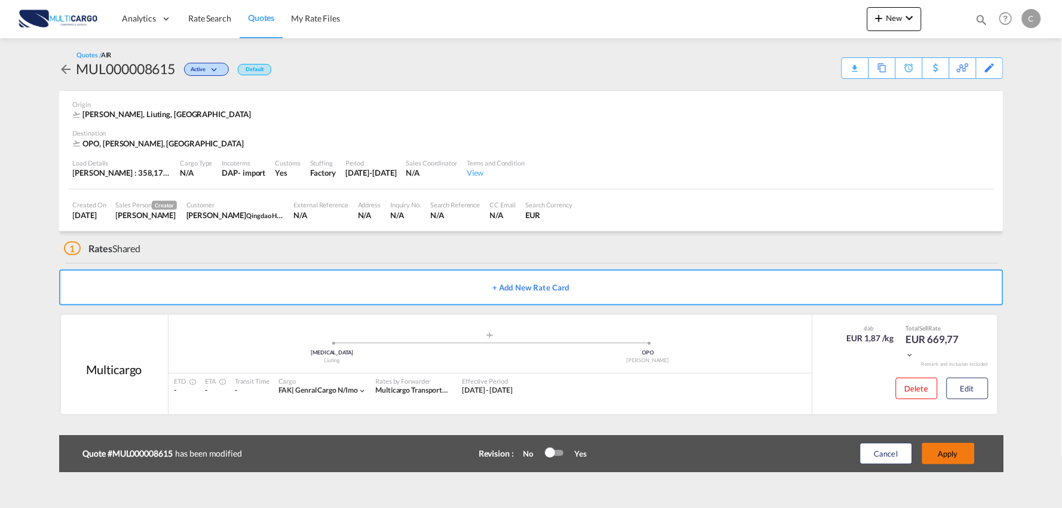
click at [966, 453] on button "Apply" at bounding box center [949, 454] width 53 height 22
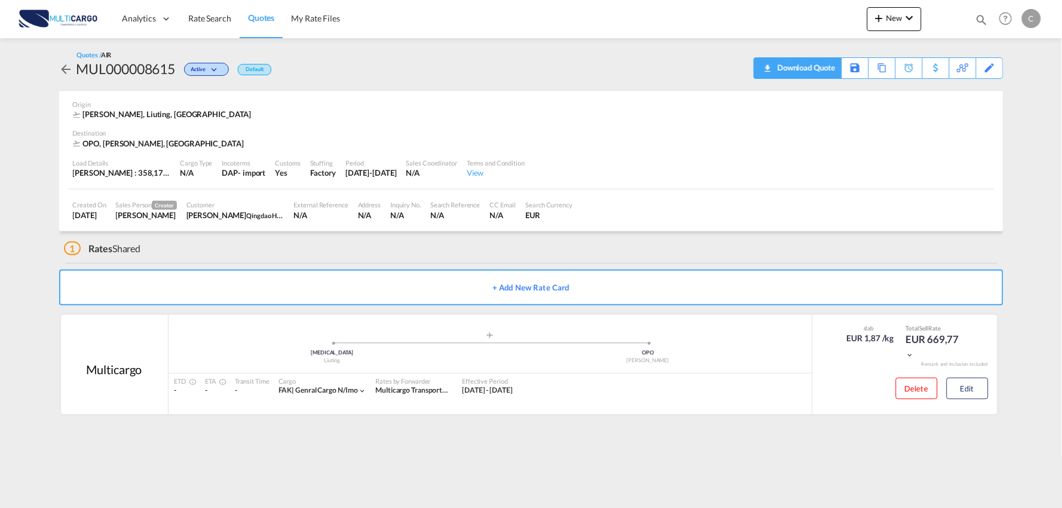
click at [820, 70] on div "Download Quote" at bounding box center [805, 67] width 61 height 19
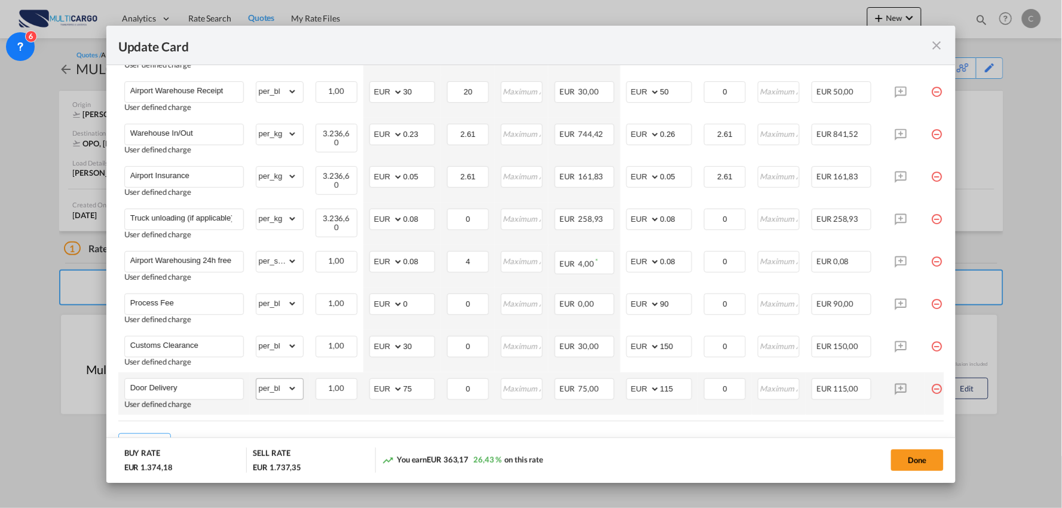
scroll to position [448, 0]
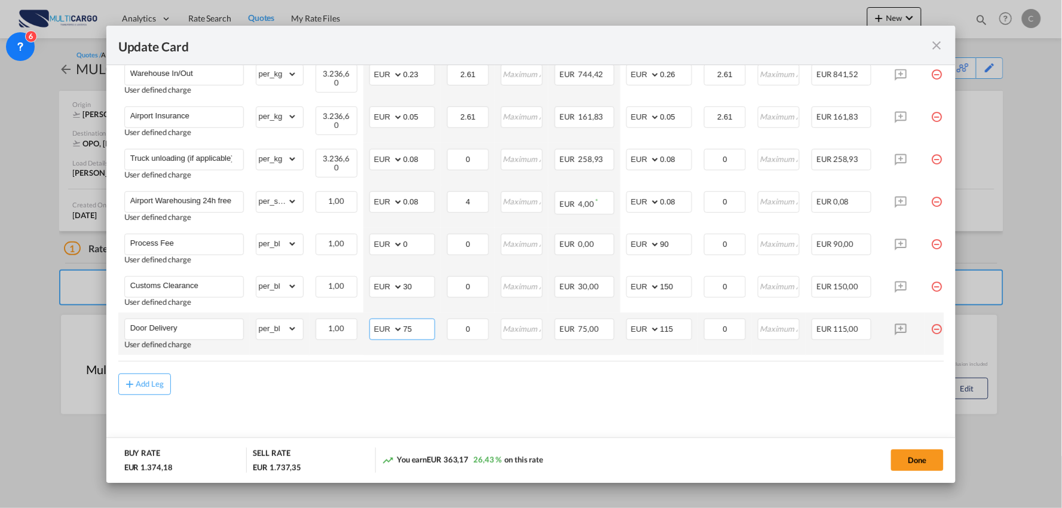
drag, startPoint x: 417, startPoint y: 326, endPoint x: 357, endPoint y: 337, distance: 60.9
click at [357, 337] on tr "Door Delivery User defined charge Please Enter Already Exists gross_weight volu…" at bounding box center [541, 334] width 847 height 42
type input "300"
drag, startPoint x: 674, startPoint y: 328, endPoint x: 612, endPoint y: 336, distance: 63.3
click at [612, 336] on tr "Door Delivery User defined charge Please Enter Already Exists gross_weight volu…" at bounding box center [541, 334] width 847 height 42
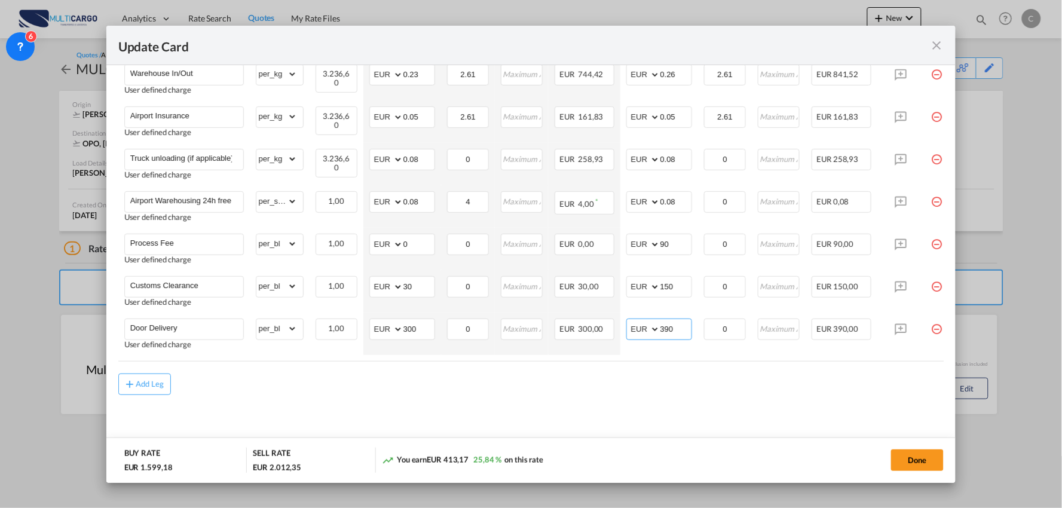
type input "390"
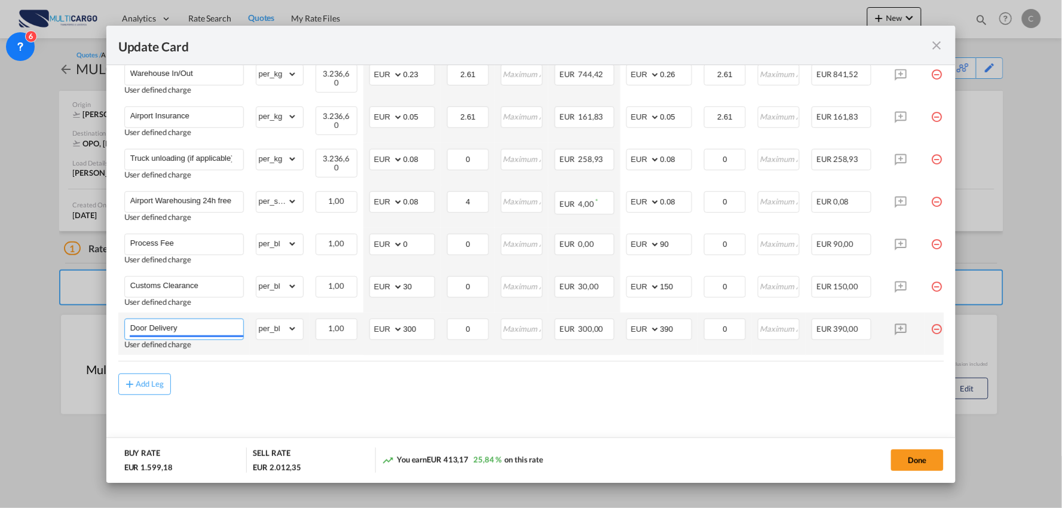
click at [219, 324] on input "Door Delivery" at bounding box center [186, 328] width 113 height 18
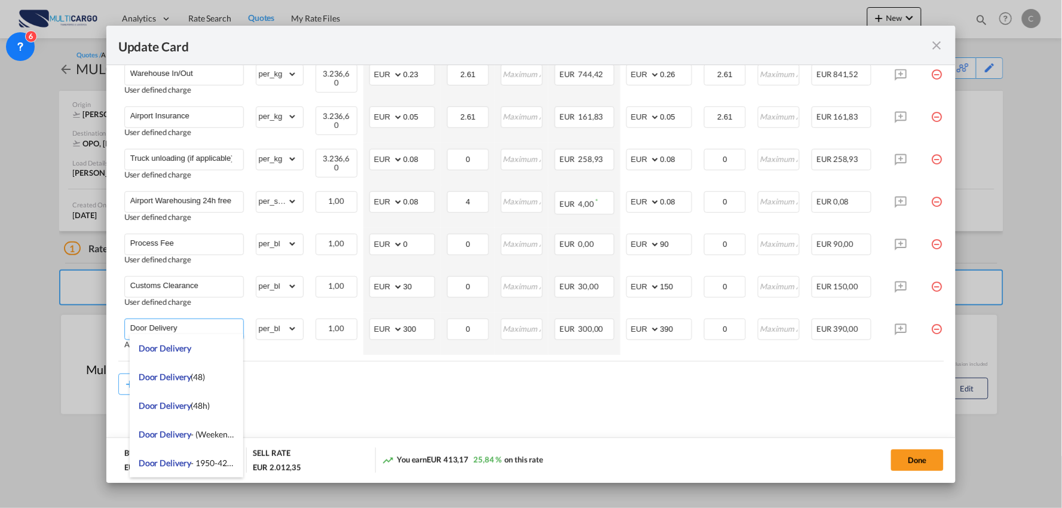
type input "Door Delivery"
click at [417, 399] on md-content "Freight Please enter leg name Leg Name Already Exists Delete Leg Sub Total AED …" at bounding box center [531, 165] width 826 height 573
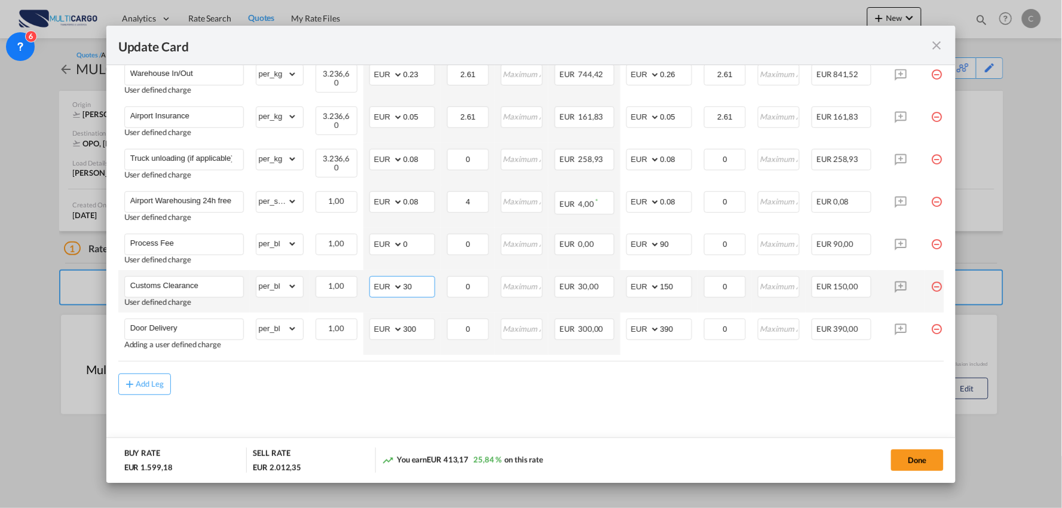
drag, startPoint x: 414, startPoint y: 284, endPoint x: 383, endPoint y: 284, distance: 30.5
click at [384, 284] on md-input-container "AED AFN ALL AMD ANG AOA ARS AUD AWG AZN BAM BBD BDT BGN BHD BIF BMD BND BOB BRL…" at bounding box center [402, 287] width 66 height 22
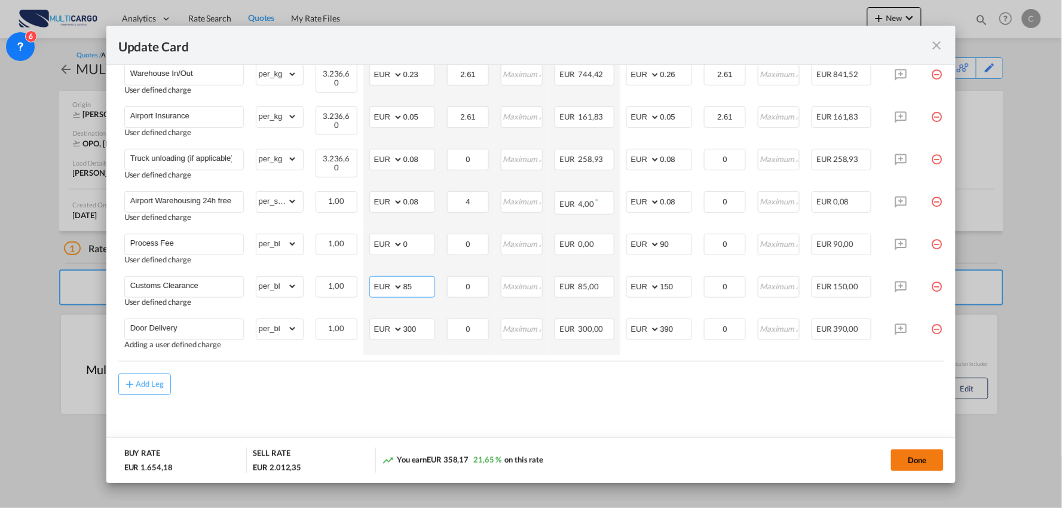
type input "85"
click at [916, 457] on button "Done" at bounding box center [917, 461] width 53 height 22
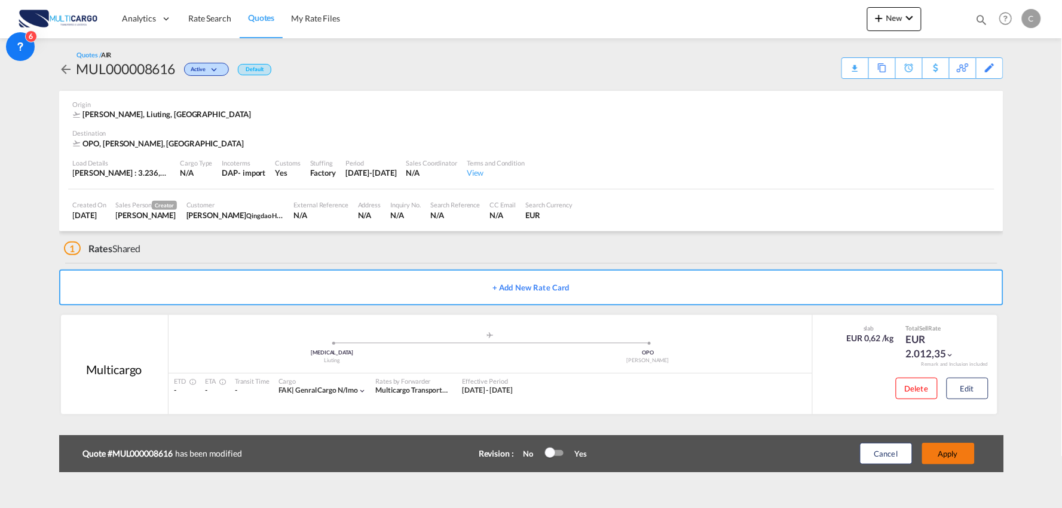
click at [963, 449] on button "Apply" at bounding box center [949, 454] width 53 height 22
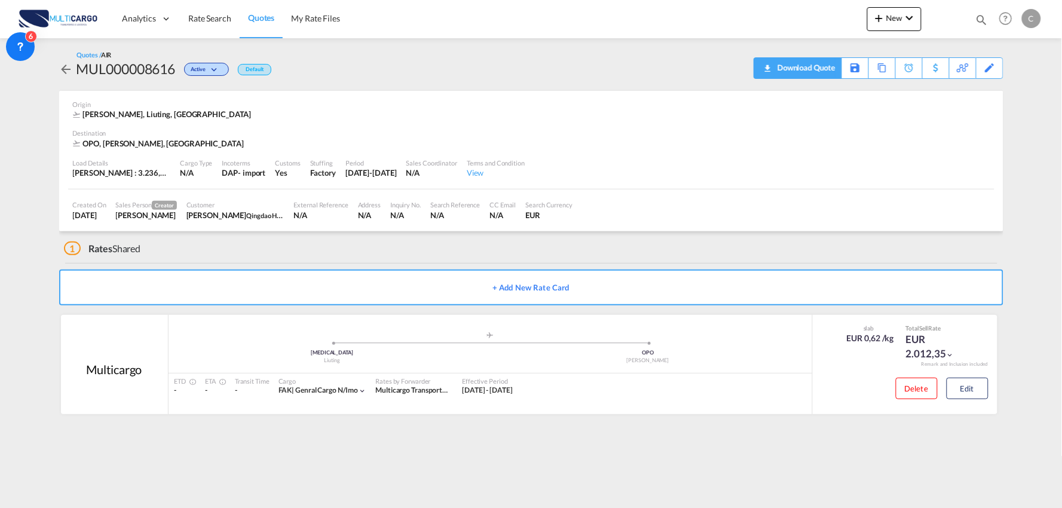
click at [821, 70] on div "Download Quote" at bounding box center [805, 67] width 61 height 19
click at [267, 253] on div "1 Rates Shared" at bounding box center [534, 245] width 940 height 29
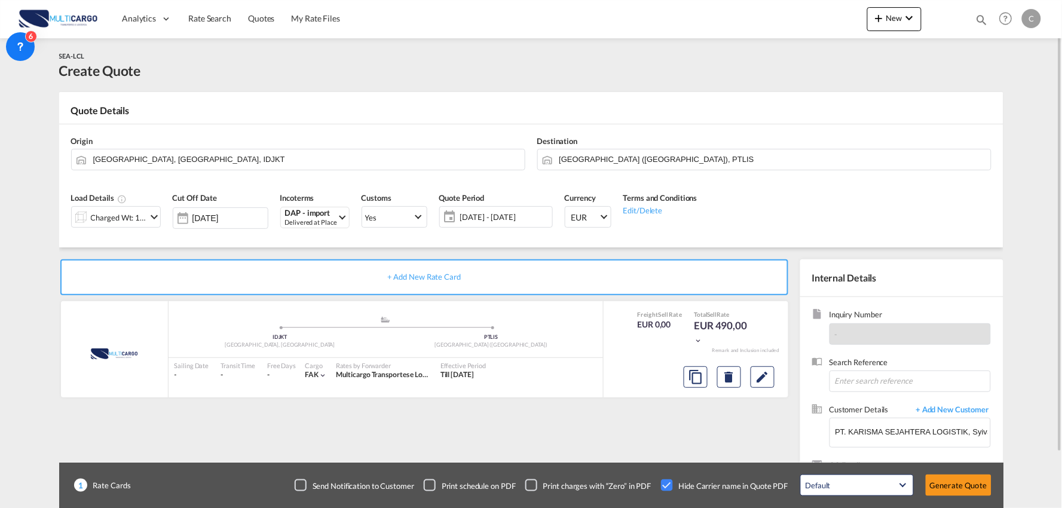
click at [379, 252] on div "+ Add New Rate Card MultiCargo added by you .a{fill:#aaa8ad;} .a{fill:#aaa8ad;}…" at bounding box center [531, 382] width 945 height 268
click at [275, 426] on div "+ Add New Rate Card MultiCargo added by you .a{fill:#aaa8ad;} .a{fill:#aaa8ad;}…" at bounding box center [426, 384] width 735 height 250
click at [506, 436] on div "+ Add New Rate Card MultiCargo added by you .a{fill:#aaa8ad;} .a{fill:#aaa8ad;}…" at bounding box center [426, 384] width 735 height 250
click at [405, 410] on div "+ Add New Rate Card MultiCargo added by you .a{fill:#aaa8ad;} .a{fill:#aaa8ad;}…" at bounding box center [426, 384] width 735 height 250
